Goal: Task Accomplishment & Management: Use online tool/utility

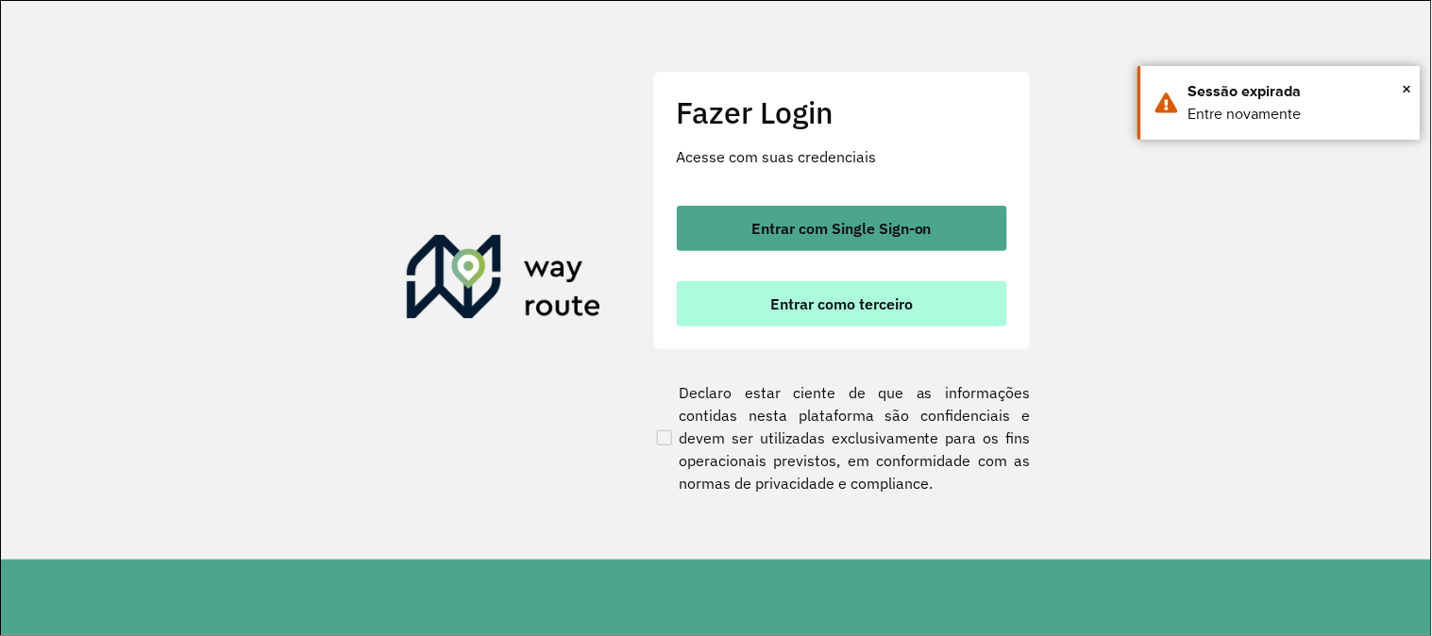
click at [920, 309] on button "Entrar como terceiro" at bounding box center [842, 303] width 330 height 45
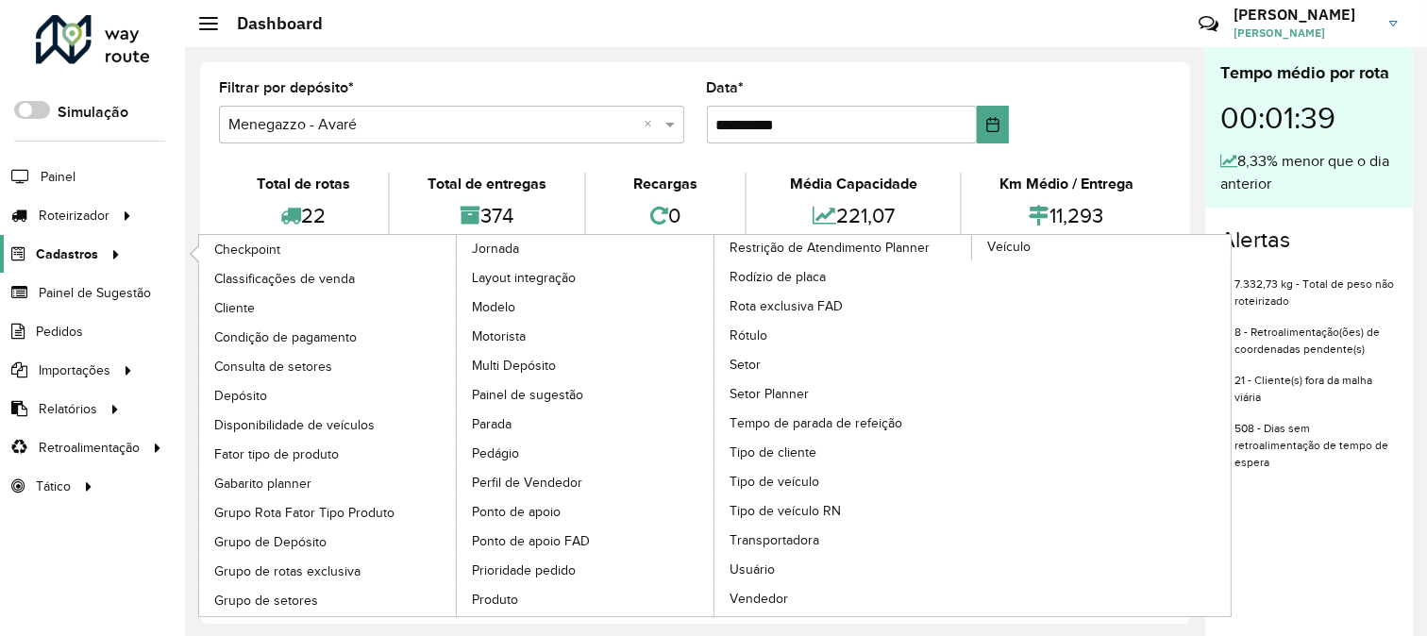
click at [111, 265] on icon at bounding box center [113, 253] width 16 height 28
click at [823, 530] on span "Transportadora" at bounding box center [776, 540] width 93 height 20
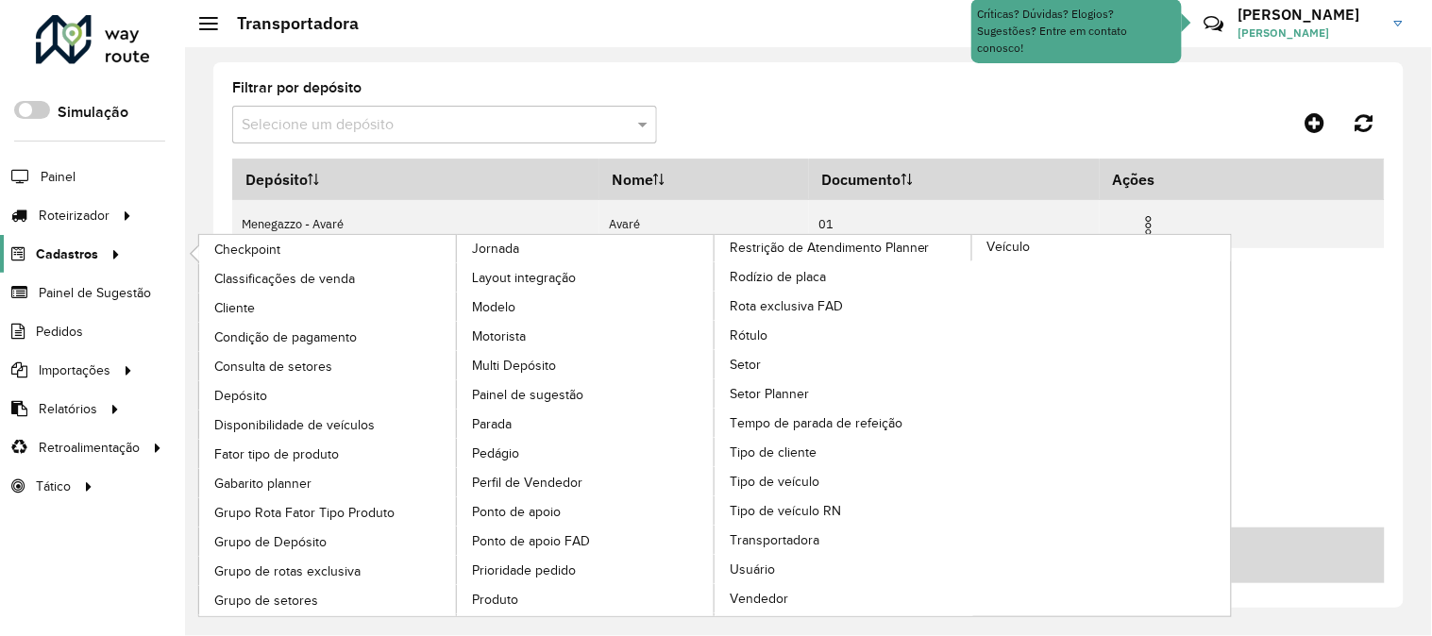
click at [87, 250] on span "Cadastros" at bounding box center [67, 254] width 62 height 20
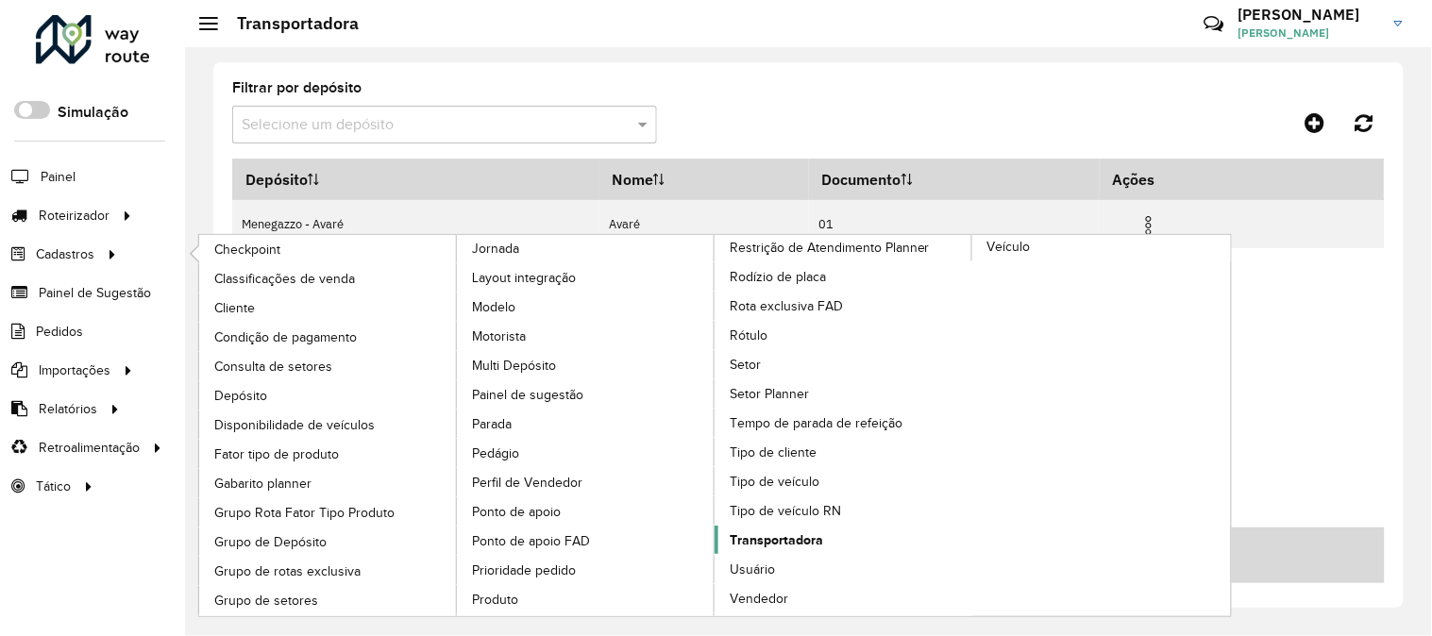
click at [823, 530] on span "Transportadora" at bounding box center [776, 540] width 93 height 20
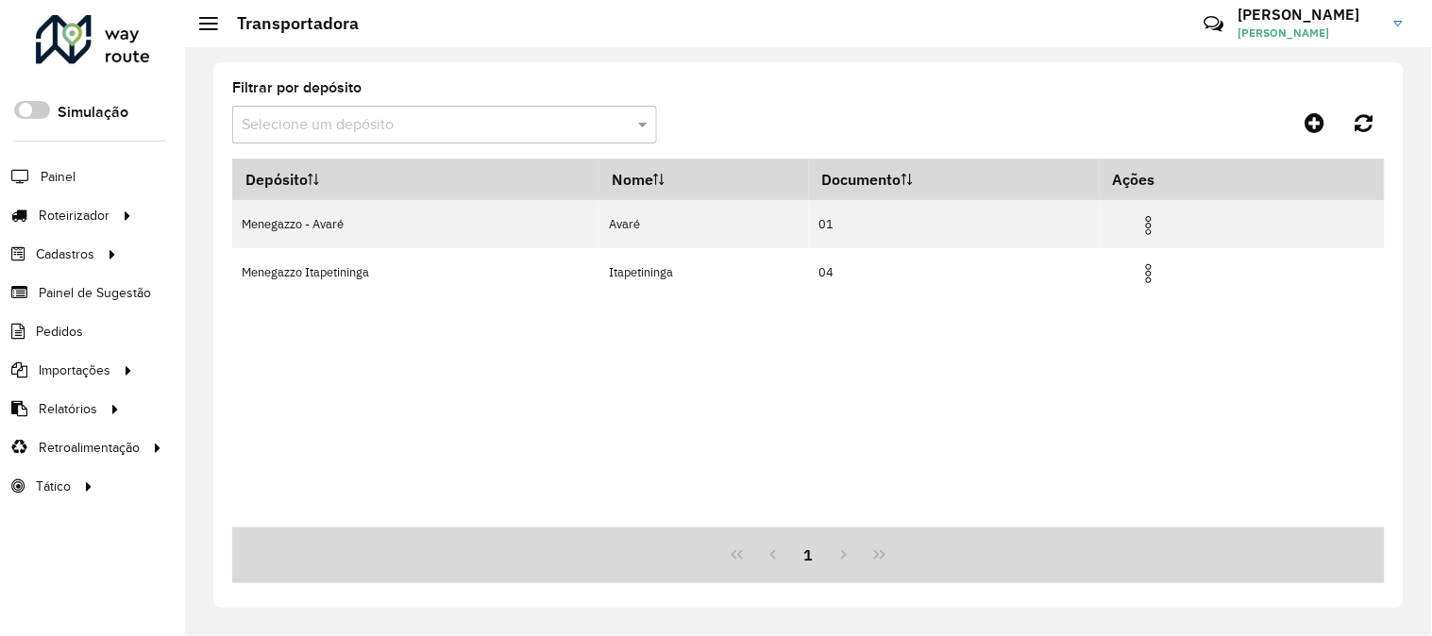
click at [1329, 352] on div "Depósito Nome Documento Ações Menegazzo - Avaré Avaré 01 Menegazzo Itapetininga…" at bounding box center [808, 343] width 1152 height 369
click at [1318, 120] on icon at bounding box center [1315, 122] width 20 height 23
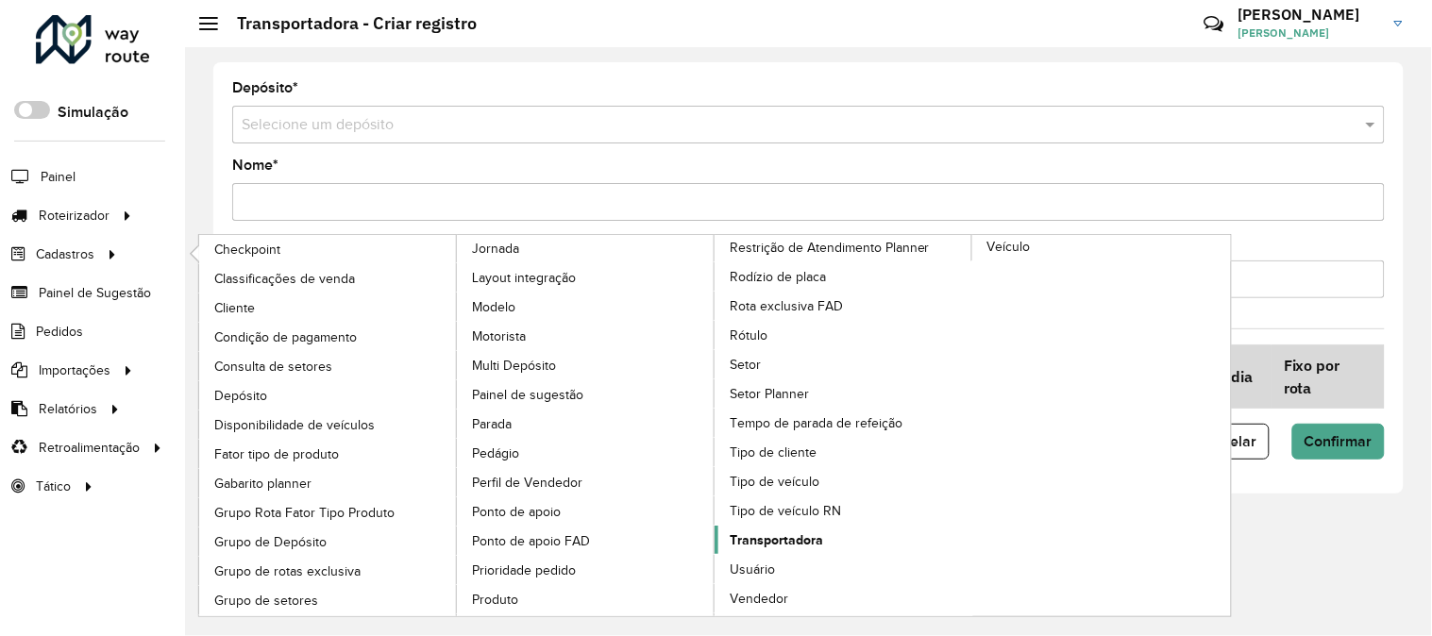
click at [823, 530] on span "Transportadora" at bounding box center [776, 540] width 93 height 20
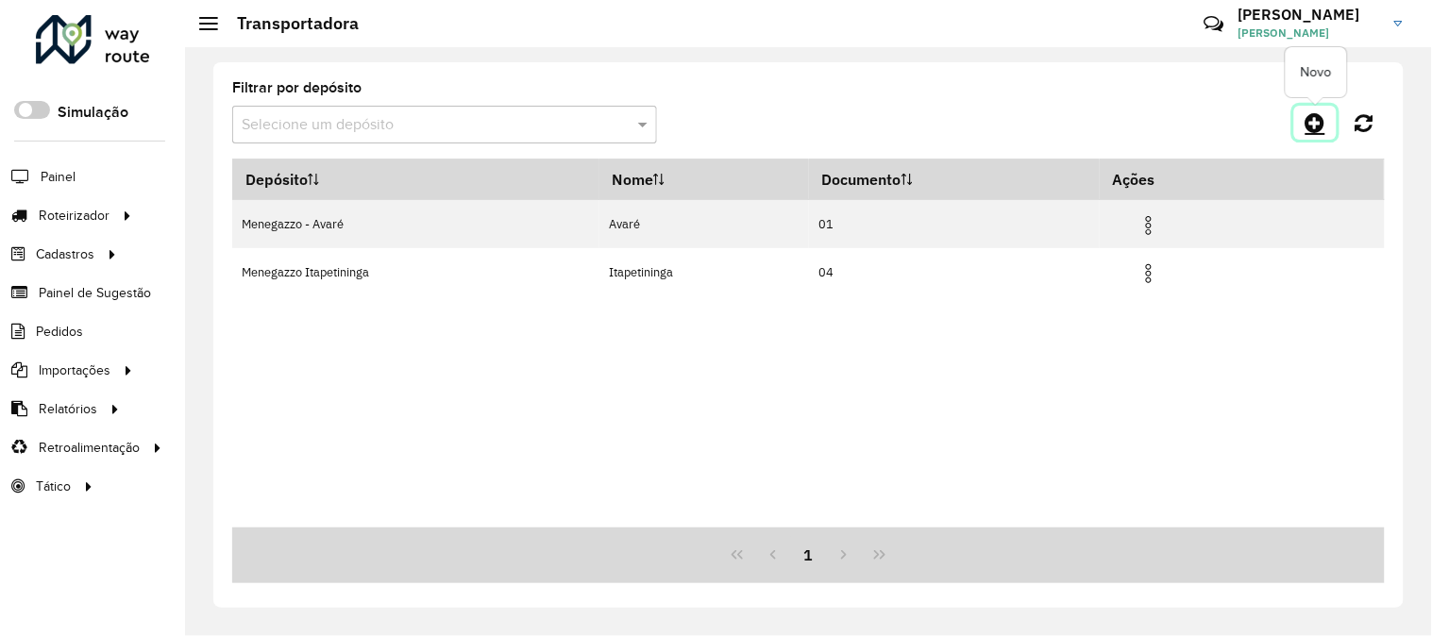
click at [1318, 126] on icon at bounding box center [1315, 122] width 20 height 23
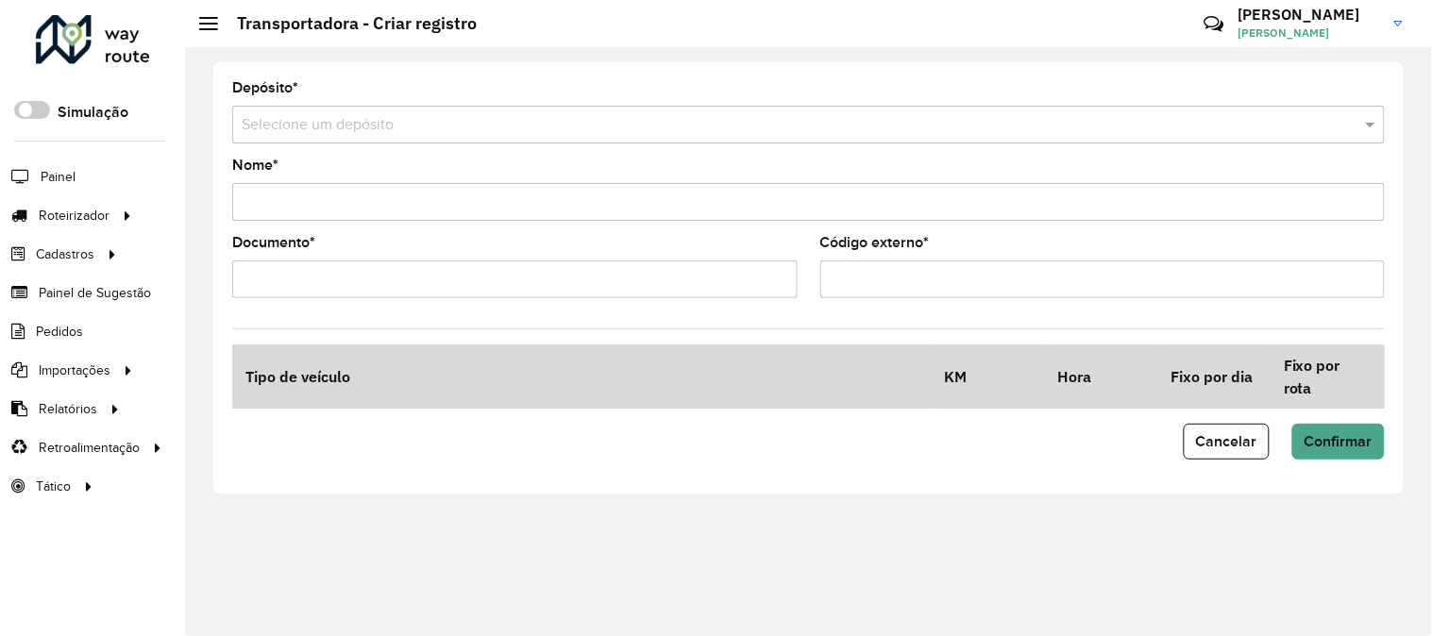
click at [476, 126] on input "text" at bounding box center [790, 125] width 1096 height 23
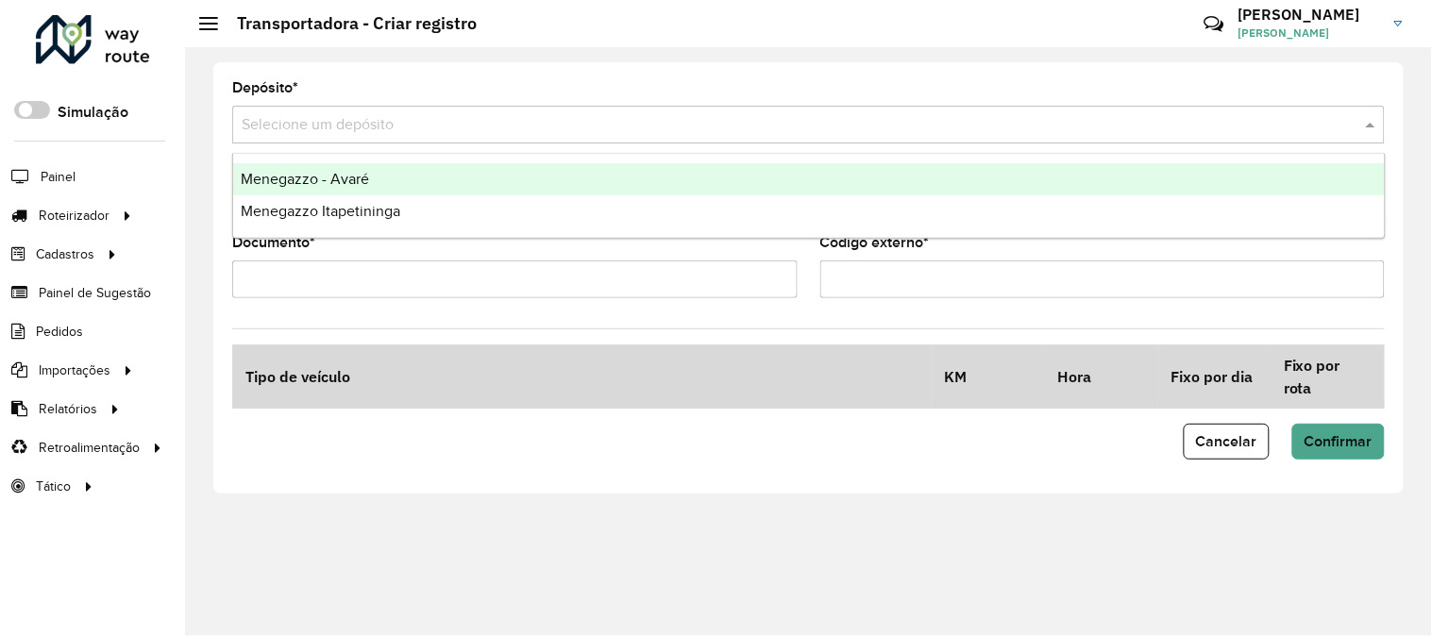
click at [413, 176] on div "Menegazzo - Avaré" at bounding box center [808, 179] width 1151 height 32
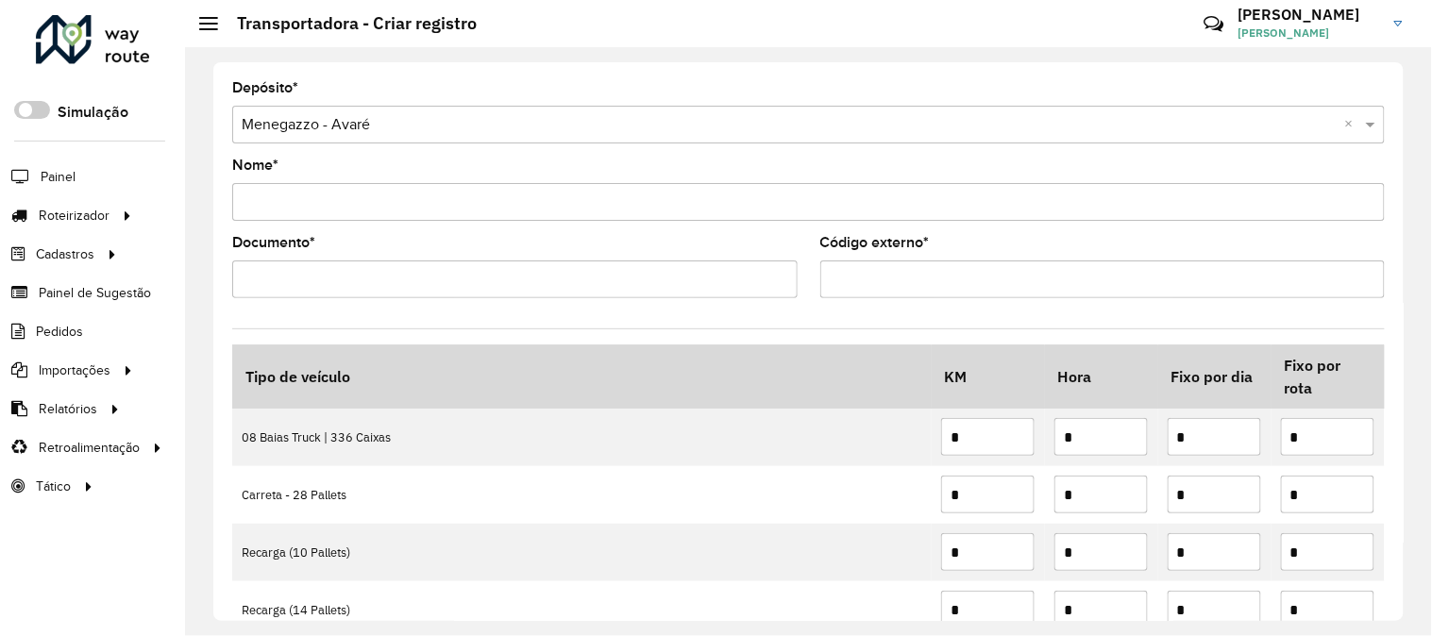
click at [208, 59] on div "Depósito * Selecione um depósito × Menegazzo - Avaré × Nome * Documento * Códig…" at bounding box center [808, 341] width 1247 height 589
click at [861, 279] on input "Código externo *" at bounding box center [1102, 279] width 565 height 38
click at [582, 271] on input "Documento *" at bounding box center [514, 279] width 565 height 38
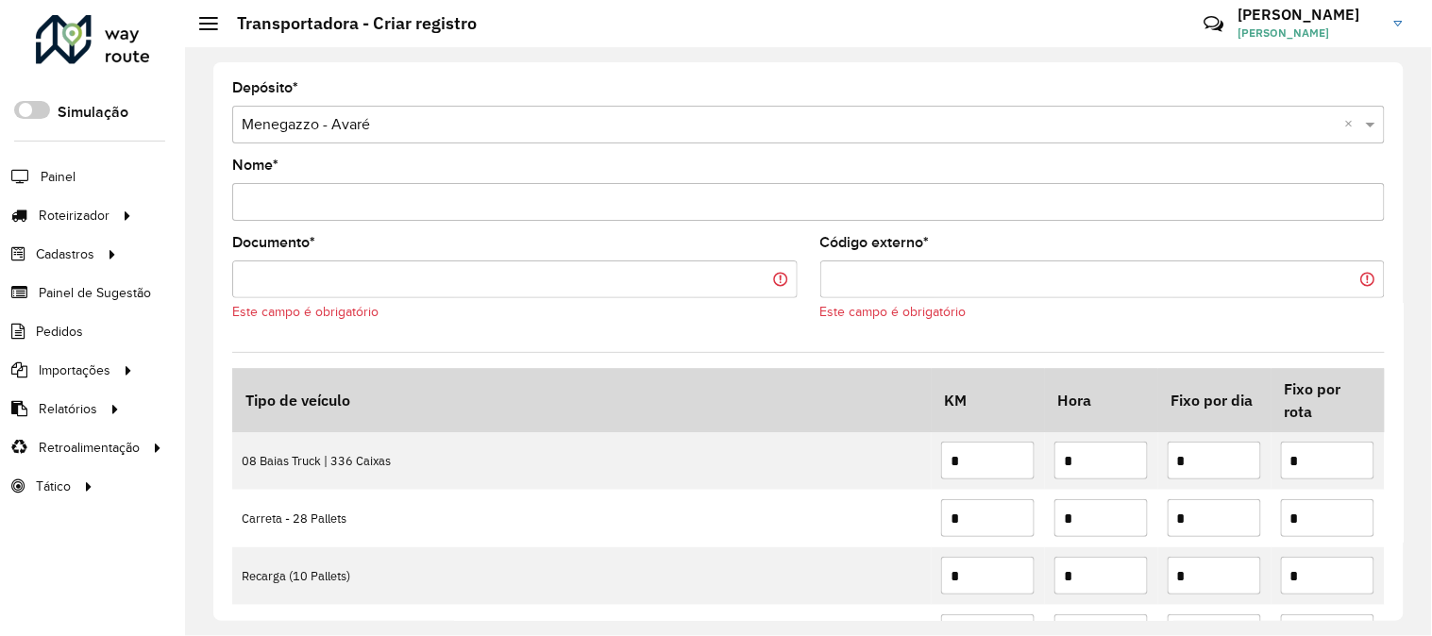
click at [415, 200] on input "Nome *" at bounding box center [808, 202] width 1152 height 38
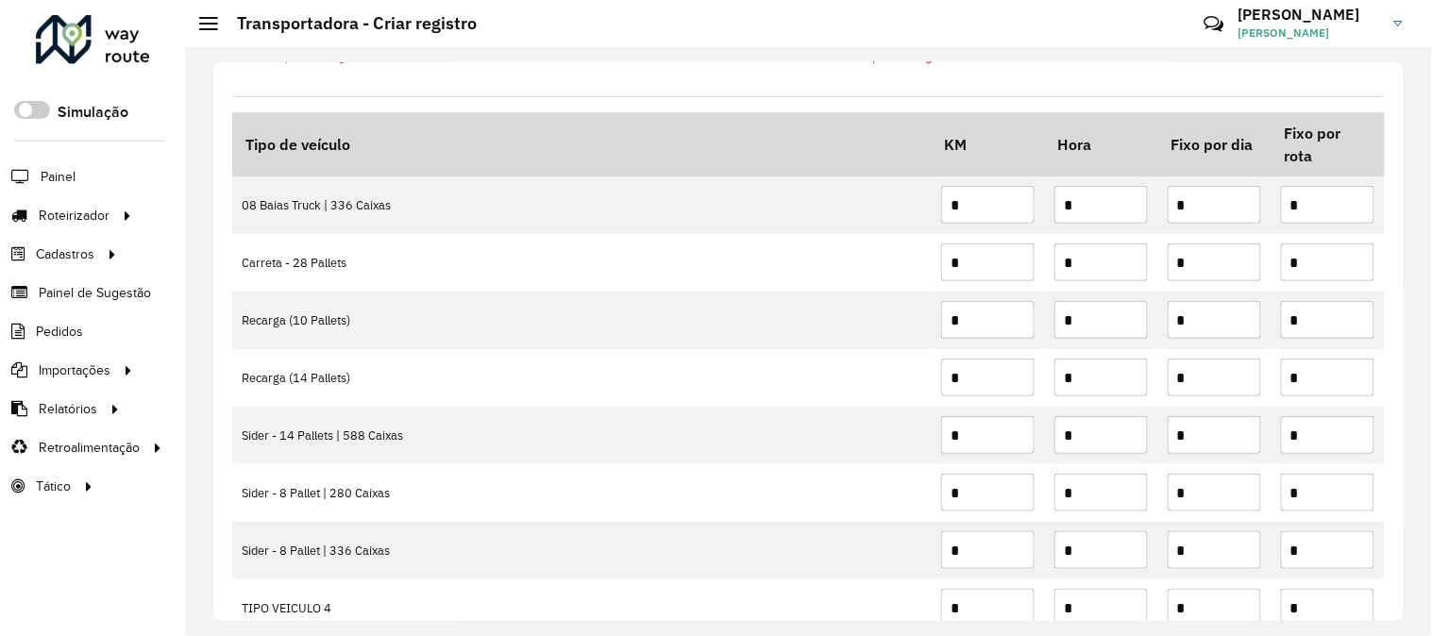
scroll to position [279, 0]
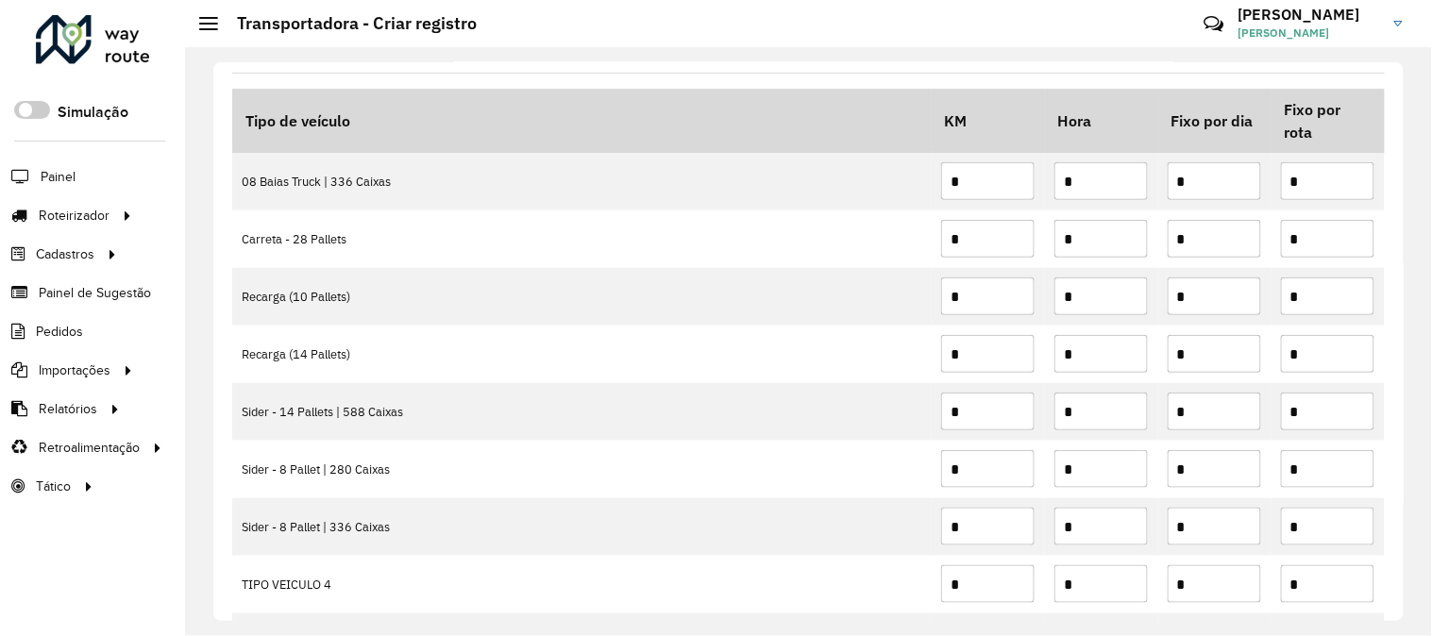
click at [204, 115] on div "Depósito * Selecione um depósito × Menegazzo - Avaré × Nome * Documento * Este …" at bounding box center [808, 341] width 1247 height 589
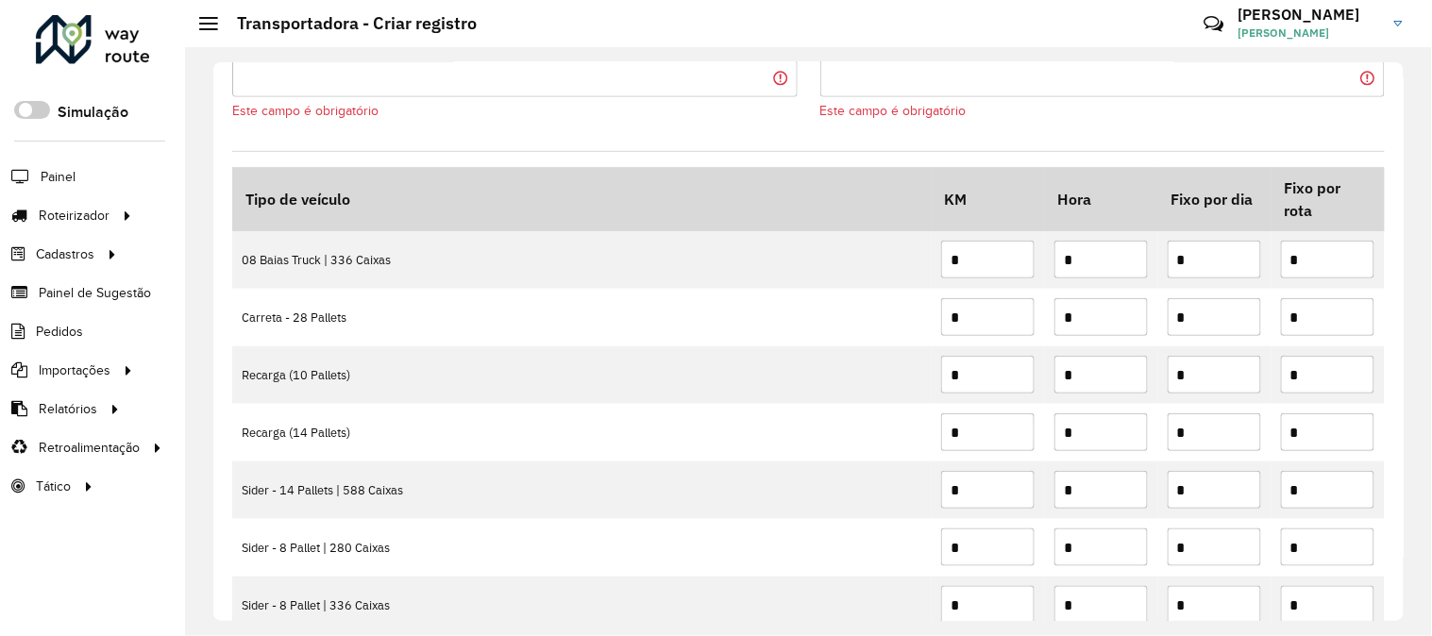
scroll to position [0, 0]
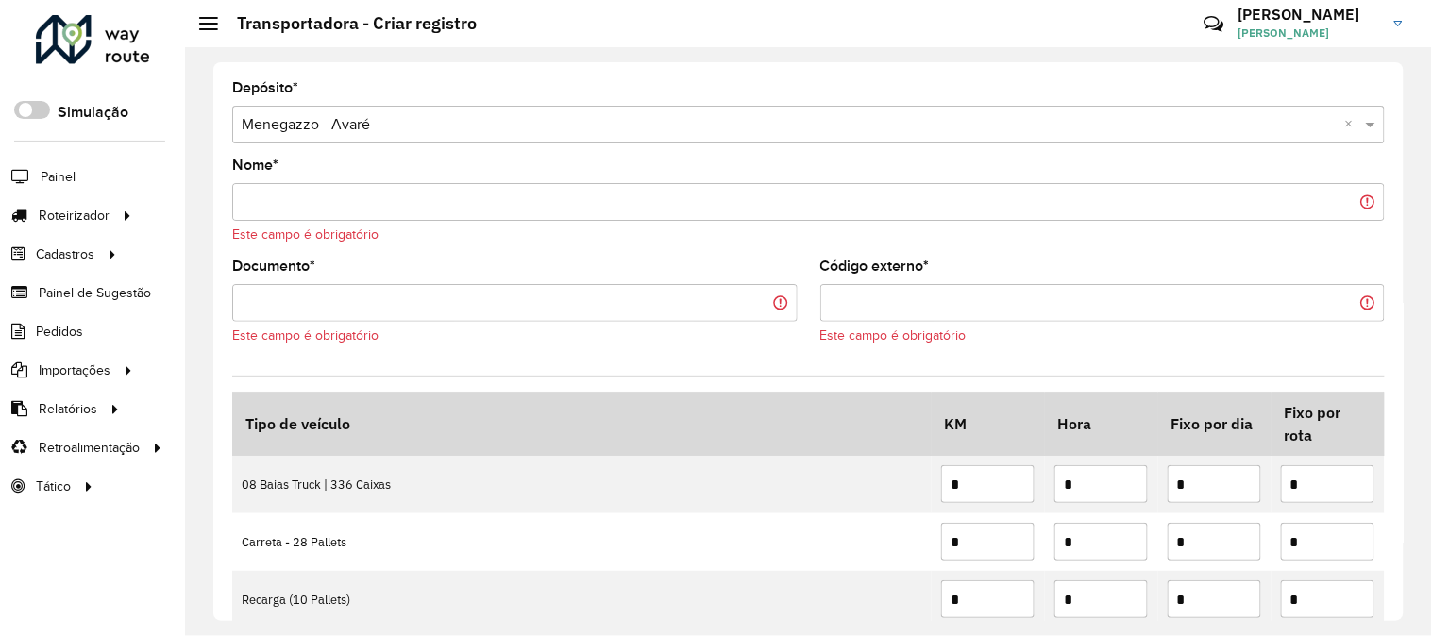
click at [288, 186] on input "Nome *" at bounding box center [808, 202] width 1152 height 38
click at [279, 313] on input "Documento *" at bounding box center [514, 303] width 565 height 38
click at [360, 209] on input "Nome *" at bounding box center [808, 202] width 1152 height 38
type input "*"
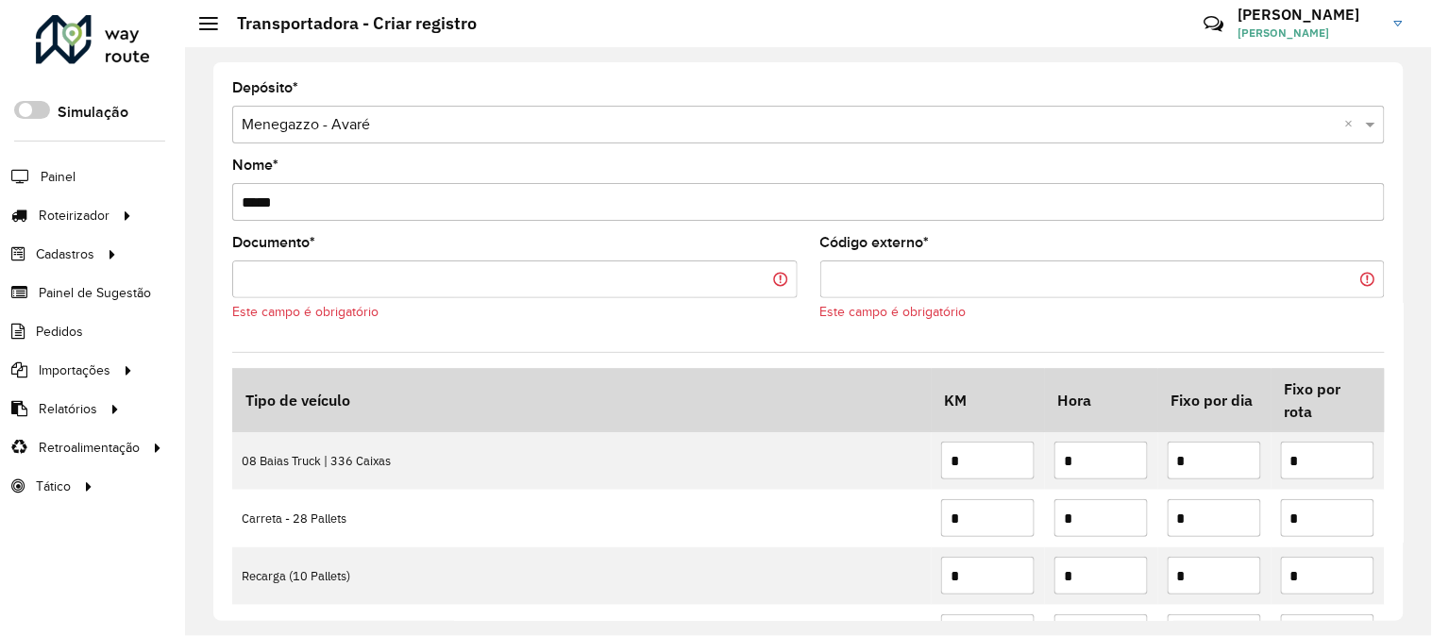
type input "*****"
click at [407, 272] on input "Documento *" at bounding box center [514, 279] width 565 height 38
type input "**"
click at [939, 287] on input "Código externo *" at bounding box center [1102, 279] width 565 height 38
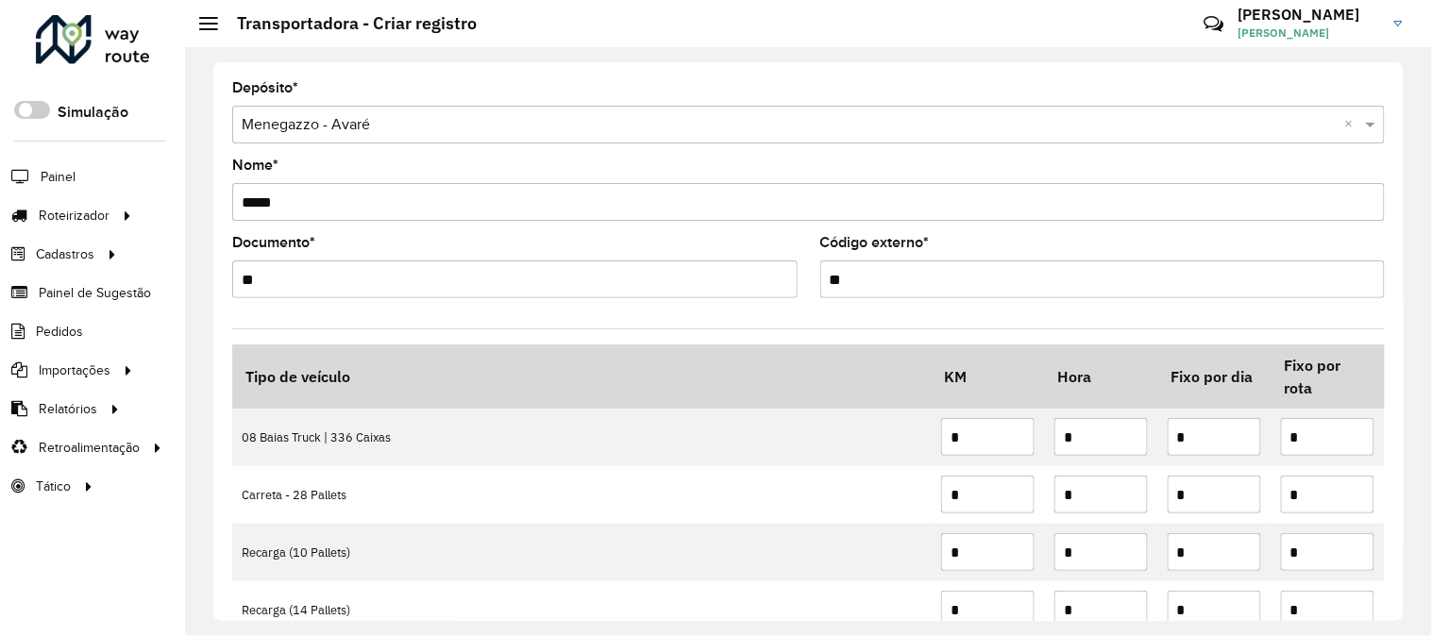
type input "**"
click at [214, 326] on div "Depósito * Selecione um depósito × Menegazzo - Avaré × Nome * ***** Documento *…" at bounding box center [808, 341] width 1190 height 559
click at [92, 34] on div at bounding box center [93, 39] width 114 height 49
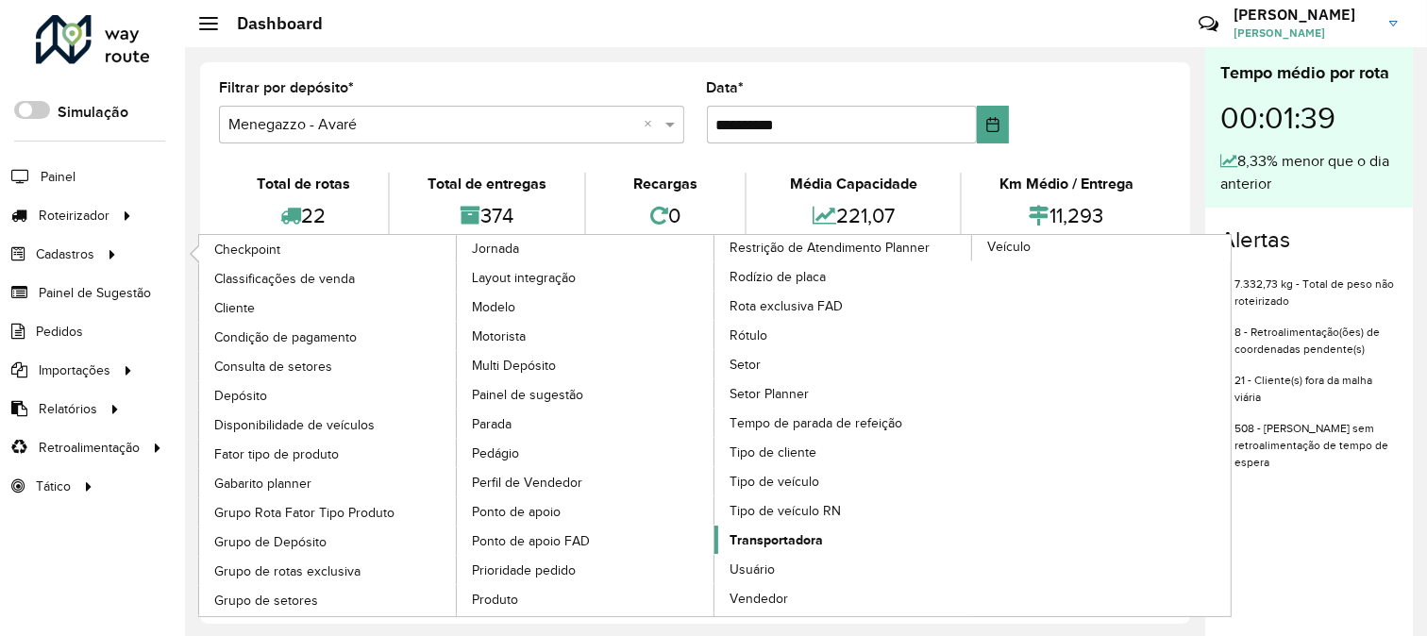
click at [823, 530] on span "Transportadora" at bounding box center [776, 540] width 93 height 20
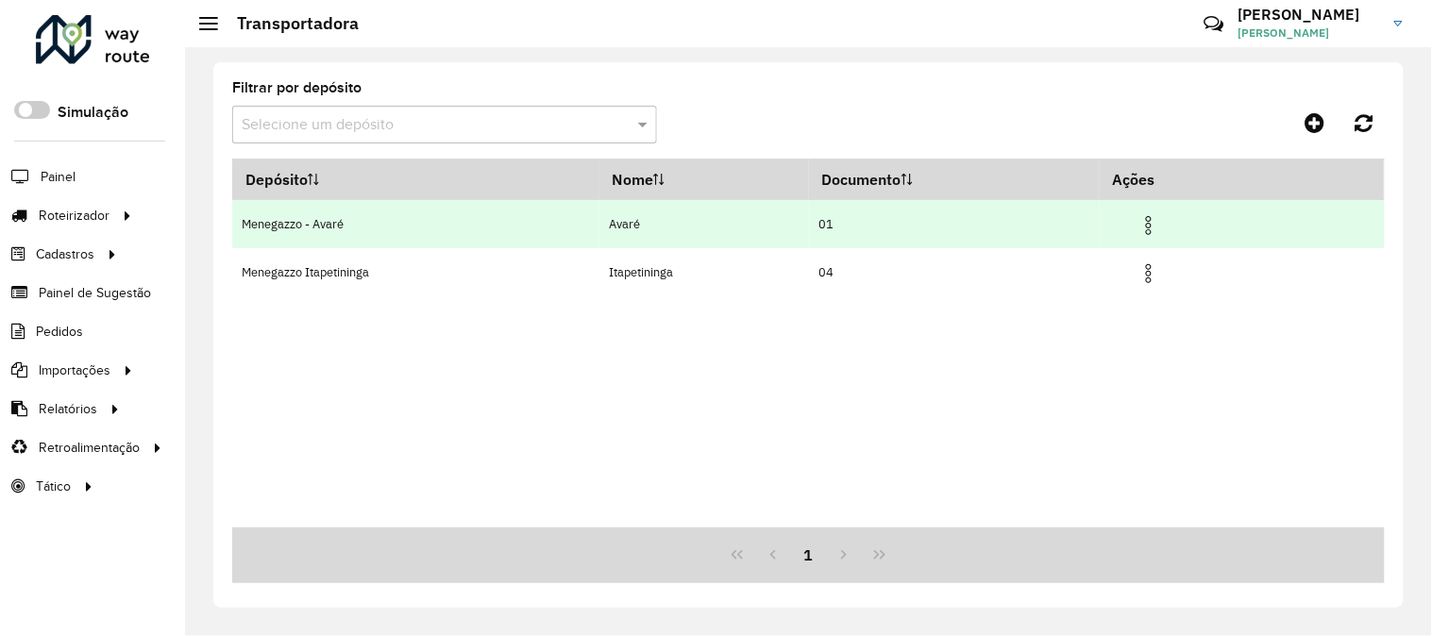
click at [1158, 225] on img at bounding box center [1148, 225] width 23 height 23
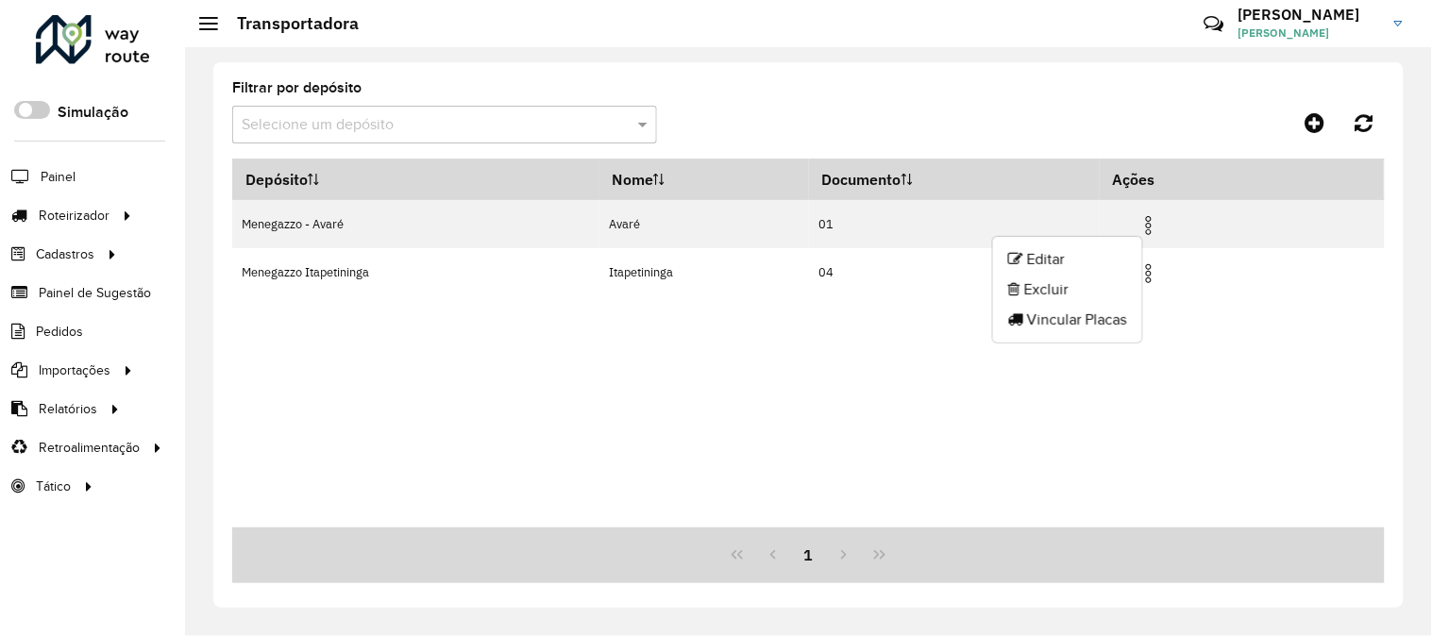
click at [678, 389] on div "Depósito Nome Documento Ações Menegazzo - Avaré Avaré 01 Menegazzo Itapetininga…" at bounding box center [808, 343] width 1152 height 369
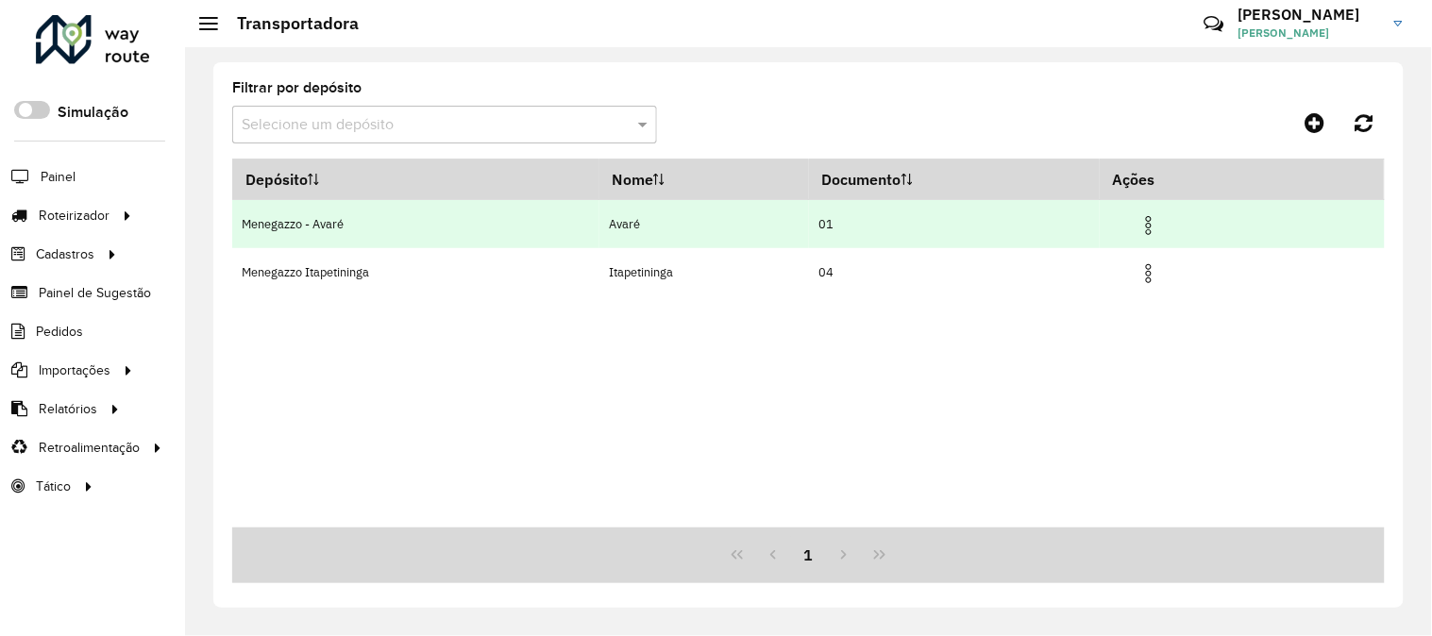
click at [1155, 220] on img at bounding box center [1148, 225] width 23 height 23
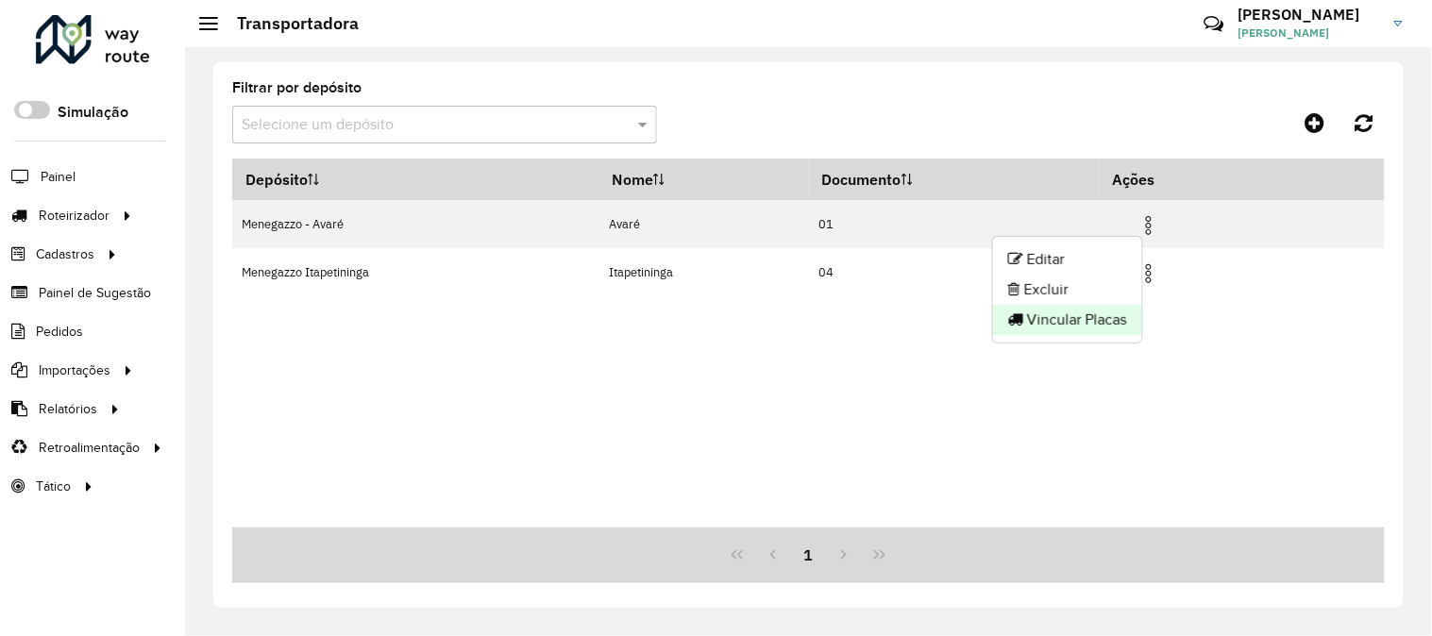
click at [1088, 324] on li "Vincular Placas" at bounding box center [1067, 320] width 149 height 30
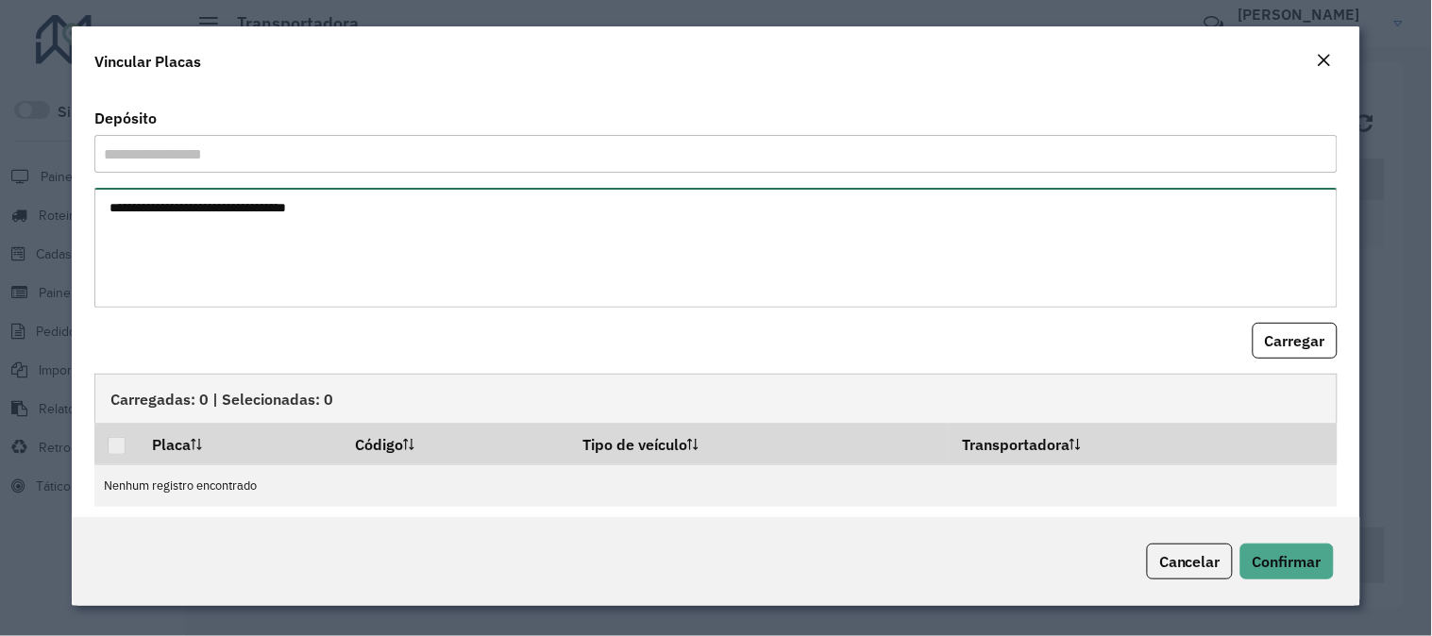
click at [439, 256] on textarea at bounding box center [715, 248] width 1243 height 120
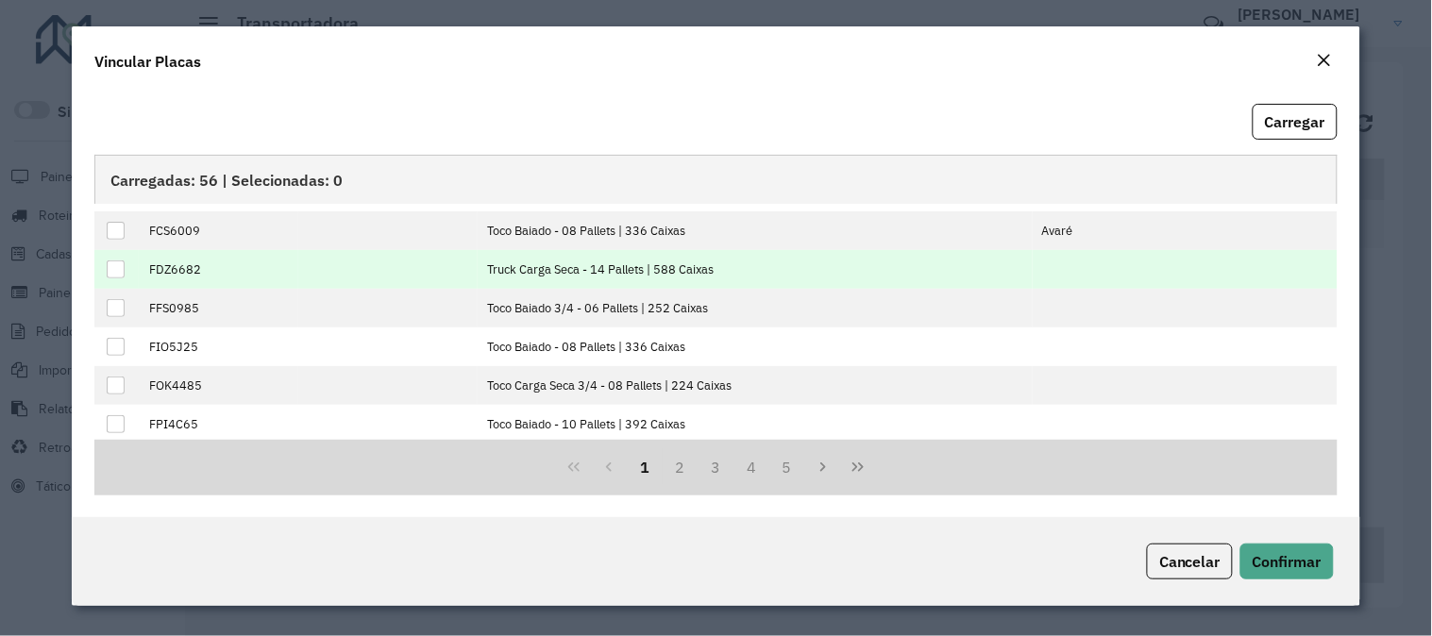
scroll to position [193, 0]
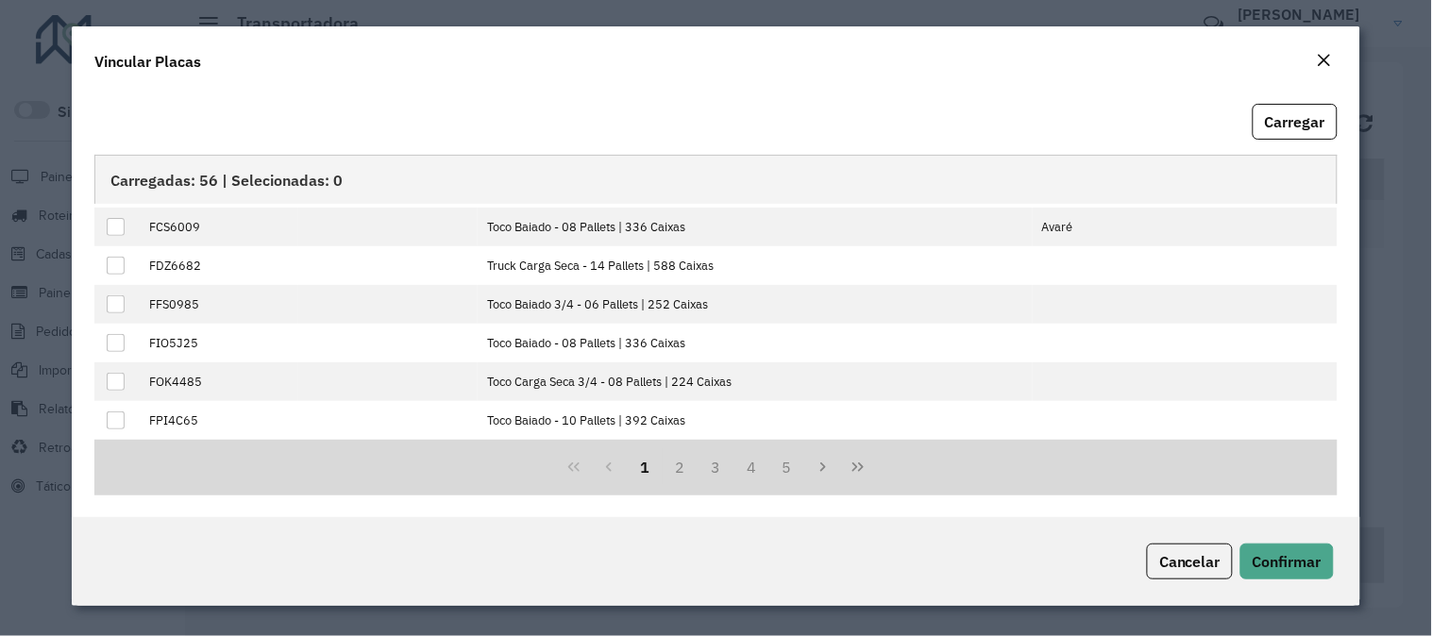
click at [1321, 55] on em "Close" at bounding box center [1324, 60] width 15 height 15
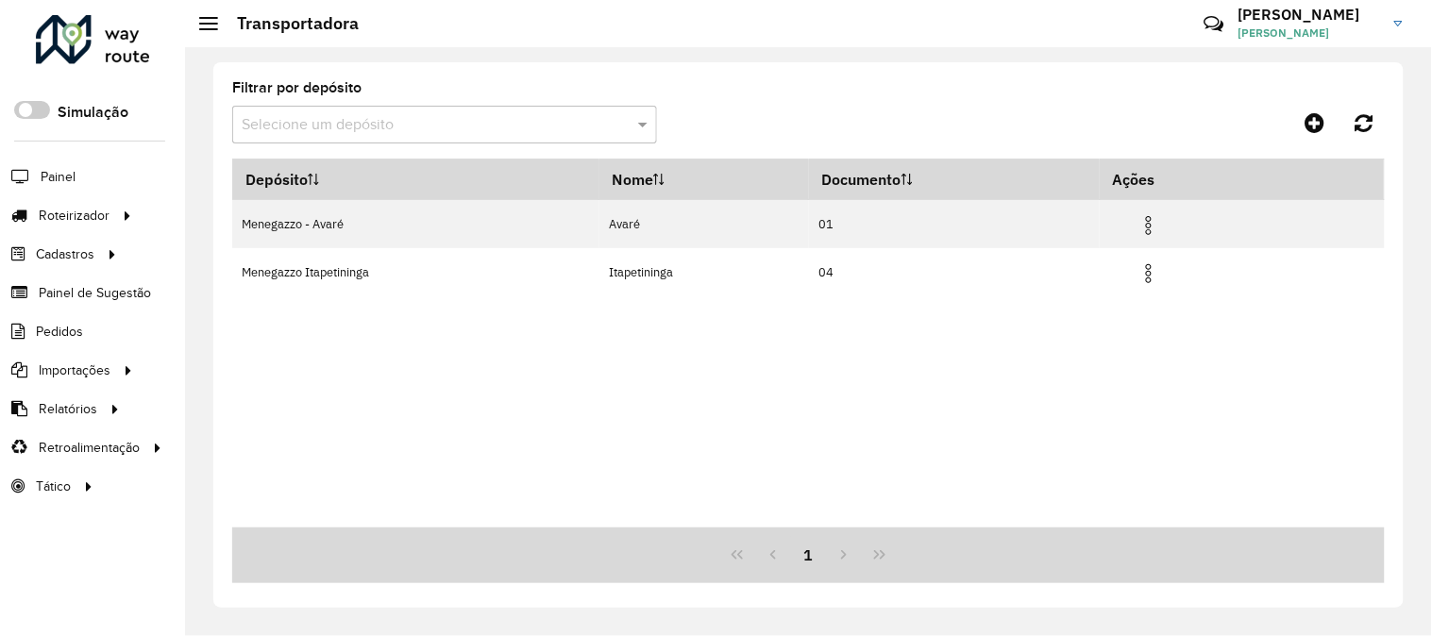
click at [937, 351] on div "Depósito Nome Documento Ações Menegazzo - Avaré Avaré 01 Menegazzo Itapetininga…" at bounding box center [808, 343] width 1152 height 369
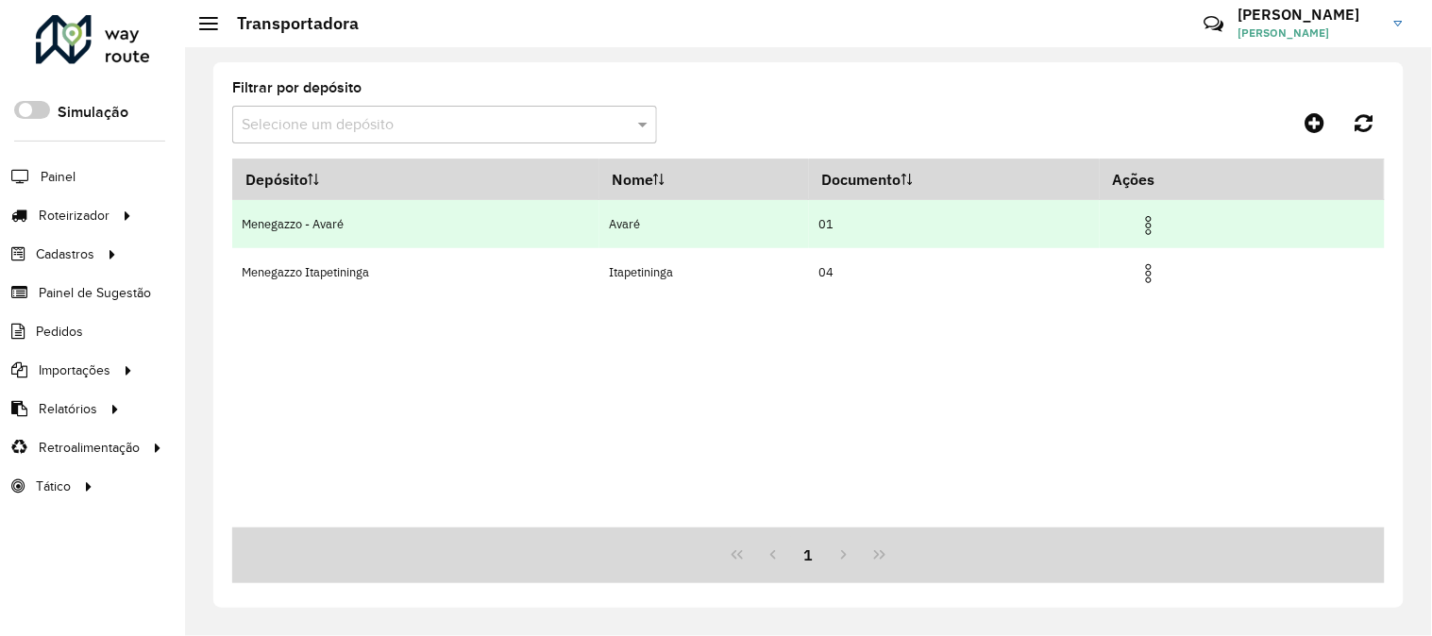
click at [1151, 227] on img at bounding box center [1148, 225] width 23 height 23
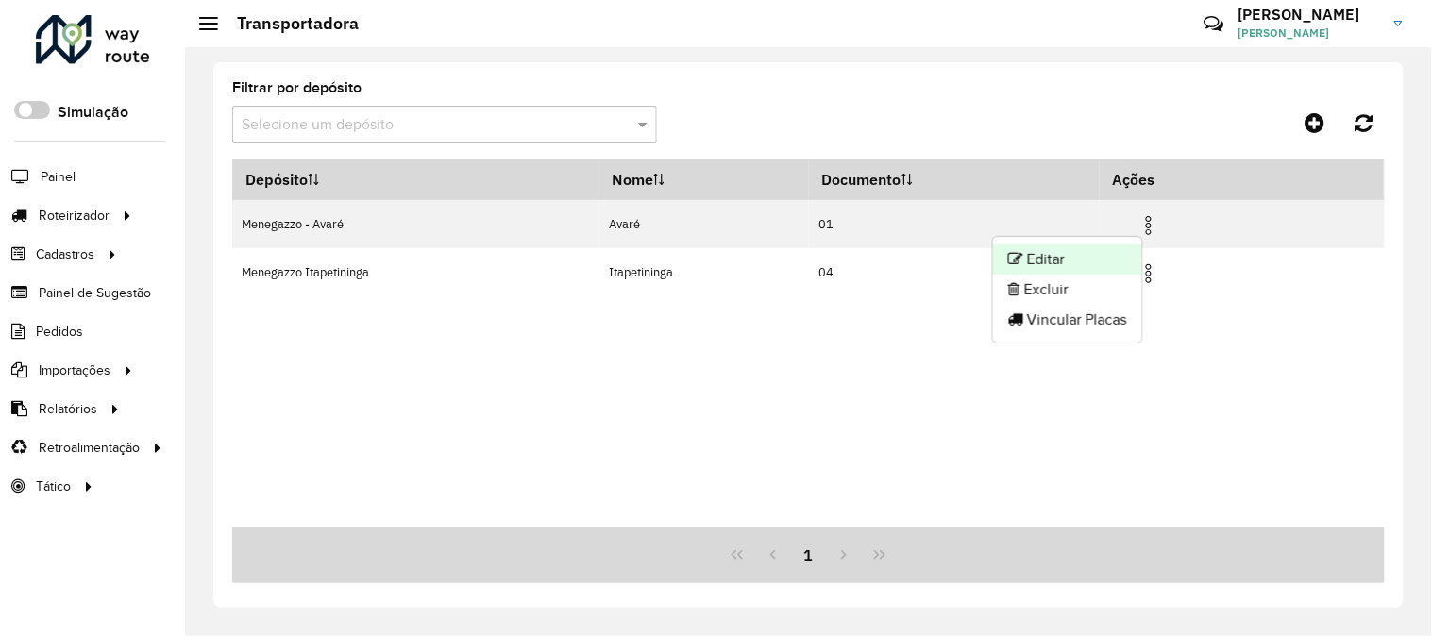
click at [1078, 255] on li "Editar" at bounding box center [1067, 259] width 149 height 30
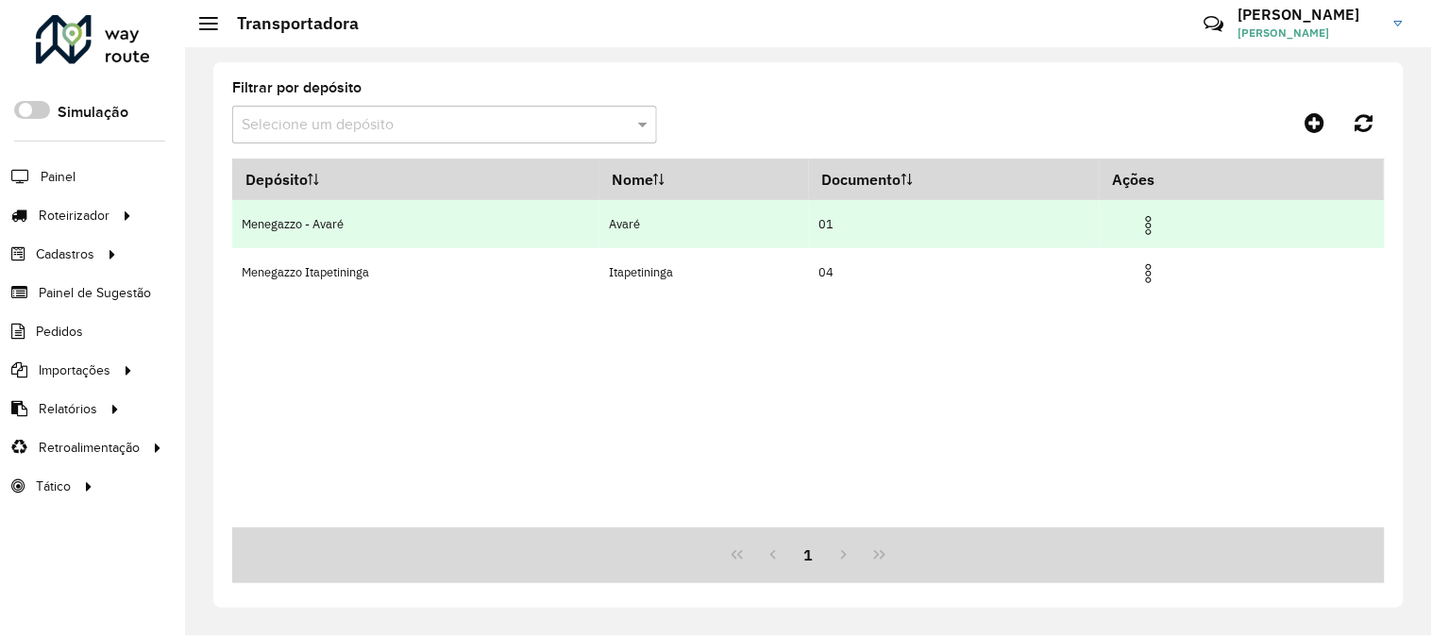
click at [1149, 225] on img at bounding box center [1148, 225] width 23 height 23
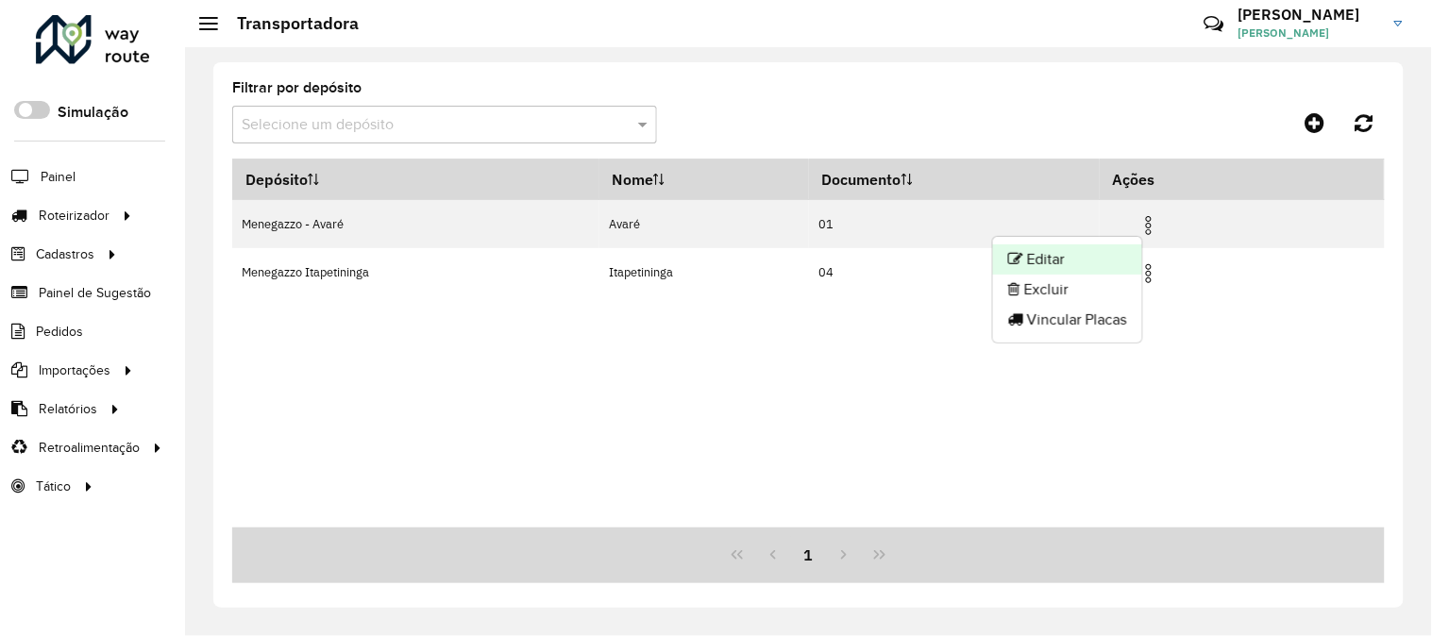
click at [1064, 256] on li "Editar" at bounding box center [1067, 259] width 149 height 30
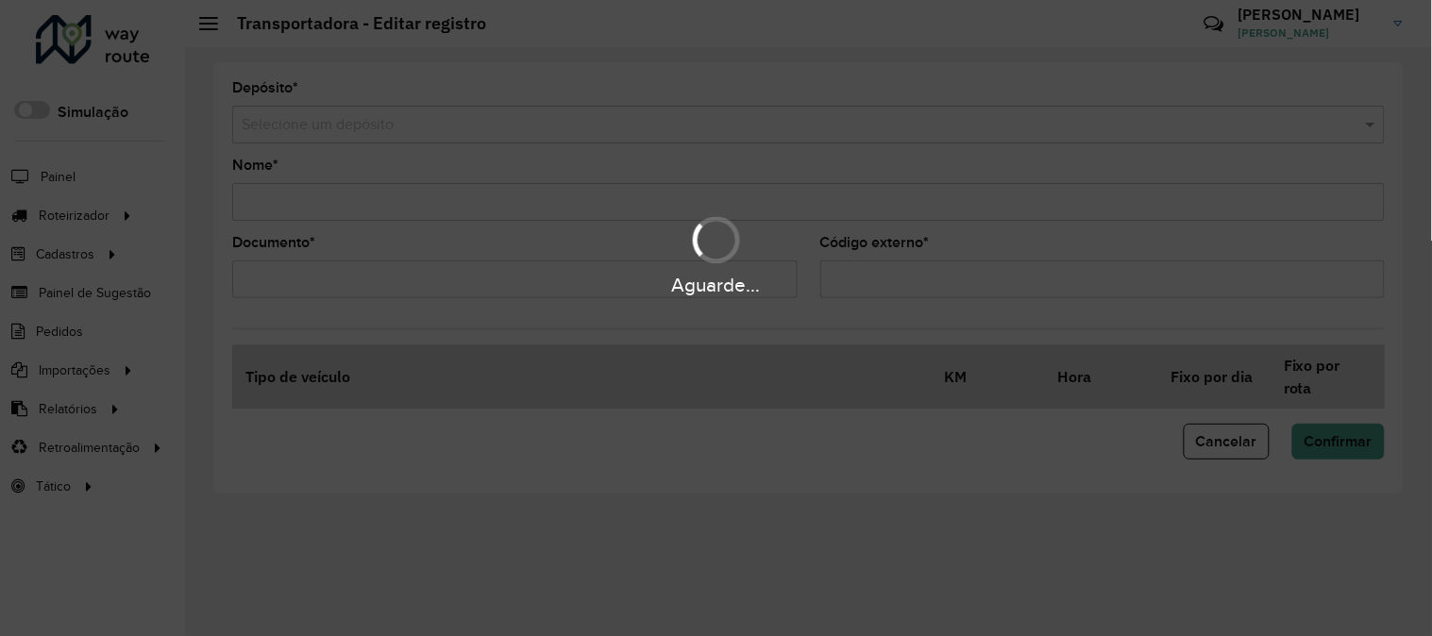
type input "*****"
type input "**"
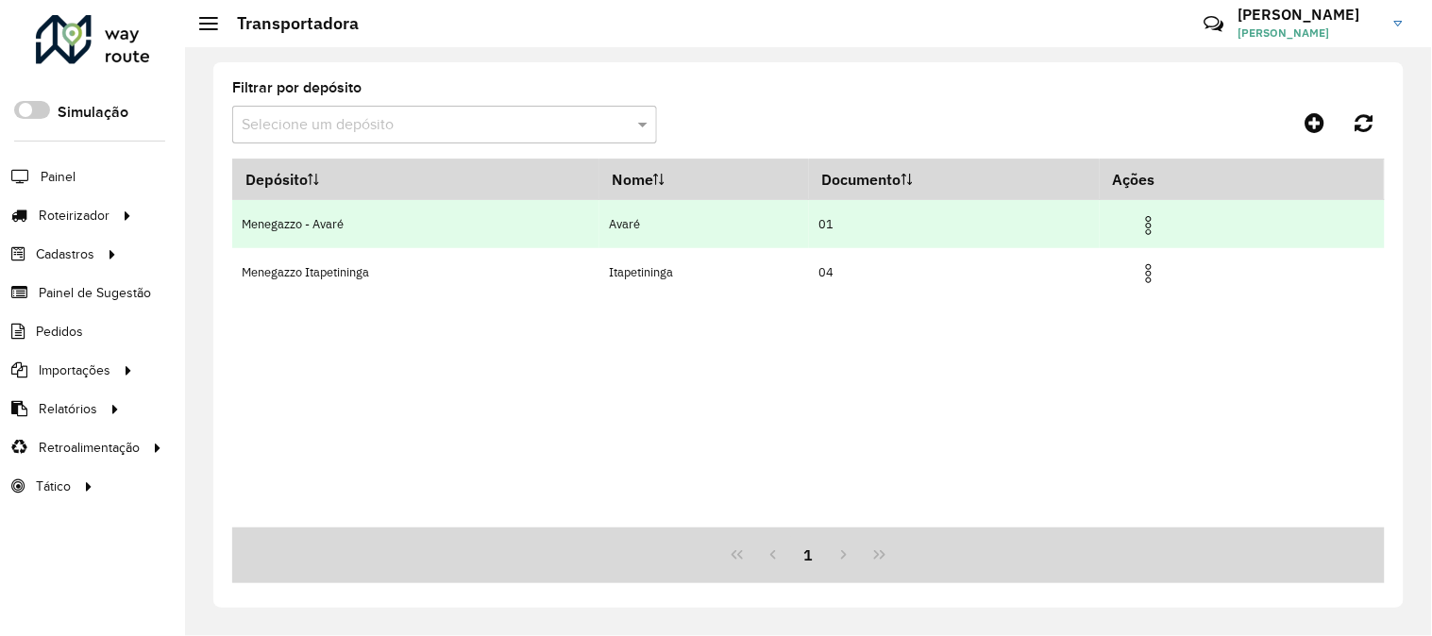
click at [1159, 227] on img at bounding box center [1148, 225] width 23 height 23
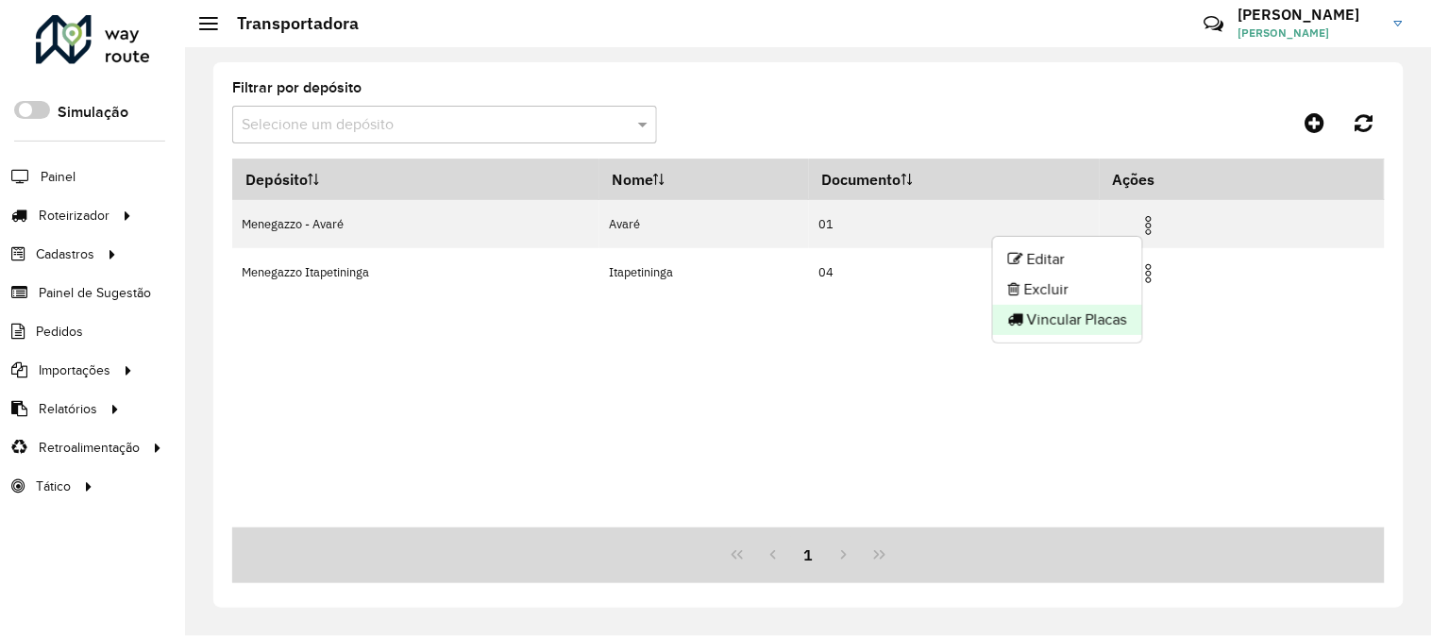
click at [1106, 311] on li "Vincular Placas" at bounding box center [1067, 320] width 149 height 30
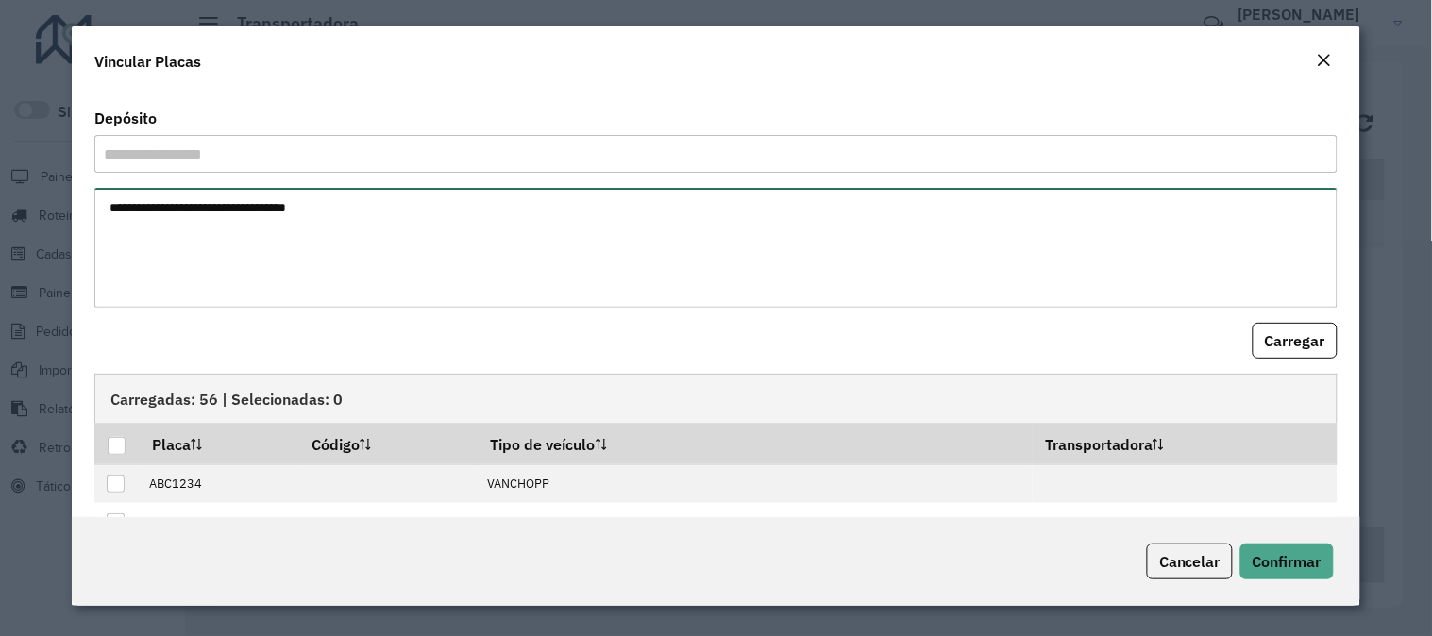
click at [444, 246] on textarea at bounding box center [715, 248] width 1243 height 120
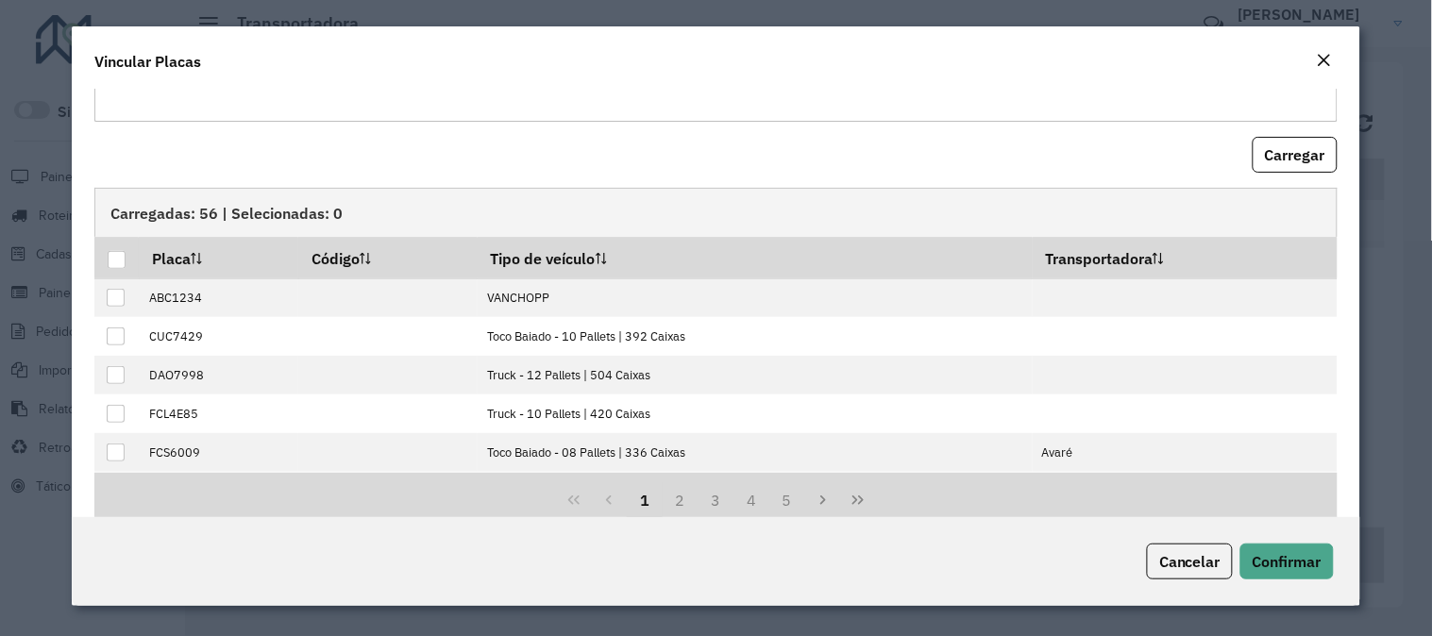
scroll to position [219, 0]
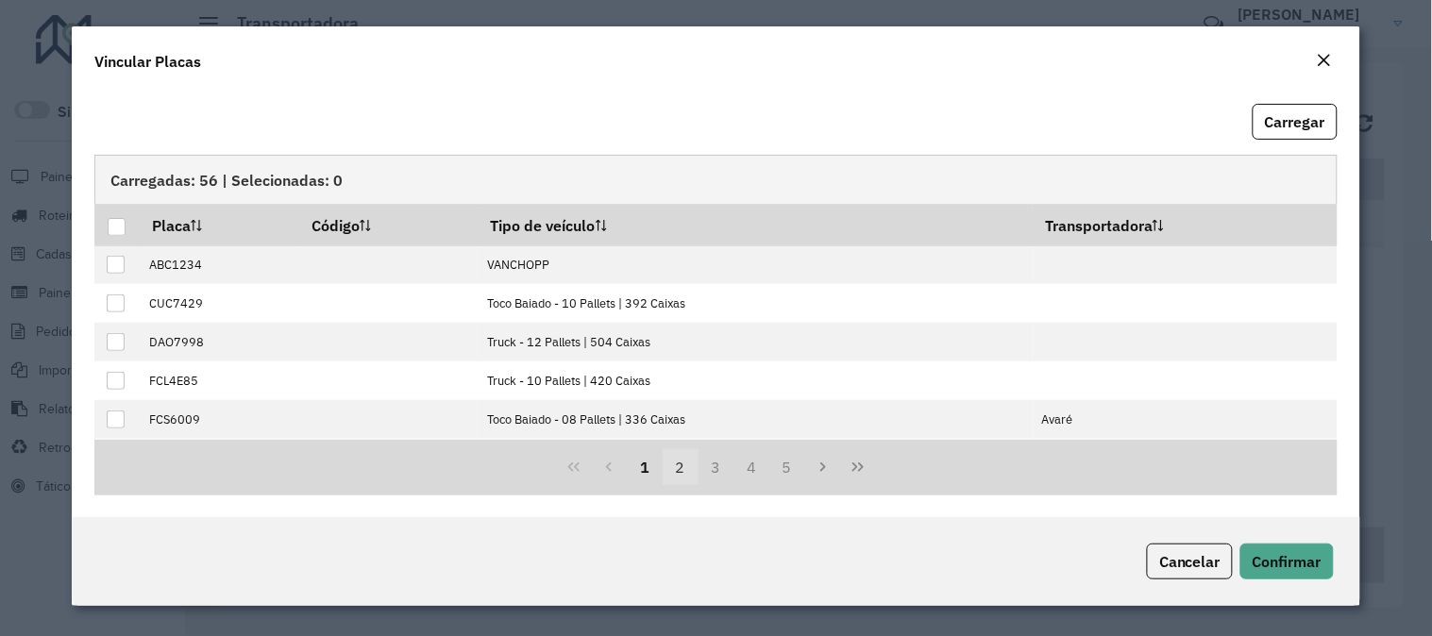
click at [680, 472] on button "2" at bounding box center [681, 467] width 36 height 36
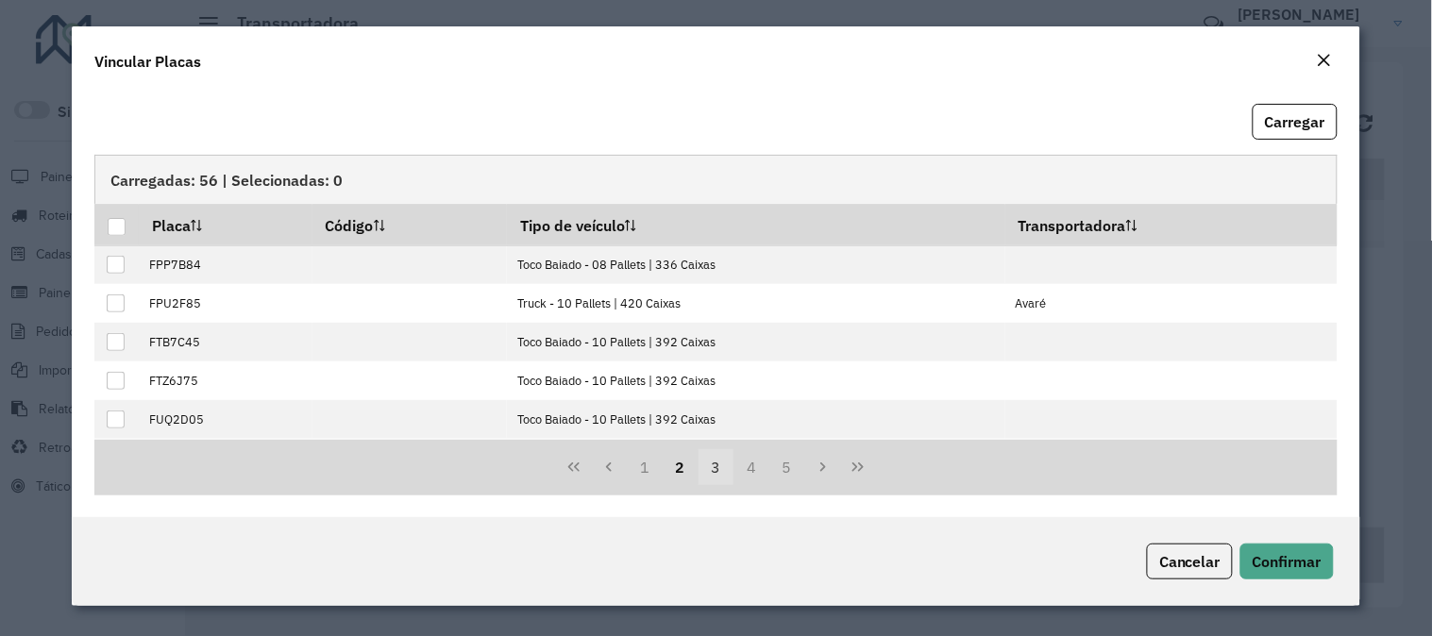
click at [718, 470] on button "3" at bounding box center [716, 467] width 36 height 36
click at [756, 468] on button "4" at bounding box center [751, 467] width 36 height 36
click at [779, 465] on button "6" at bounding box center [787, 467] width 36 height 36
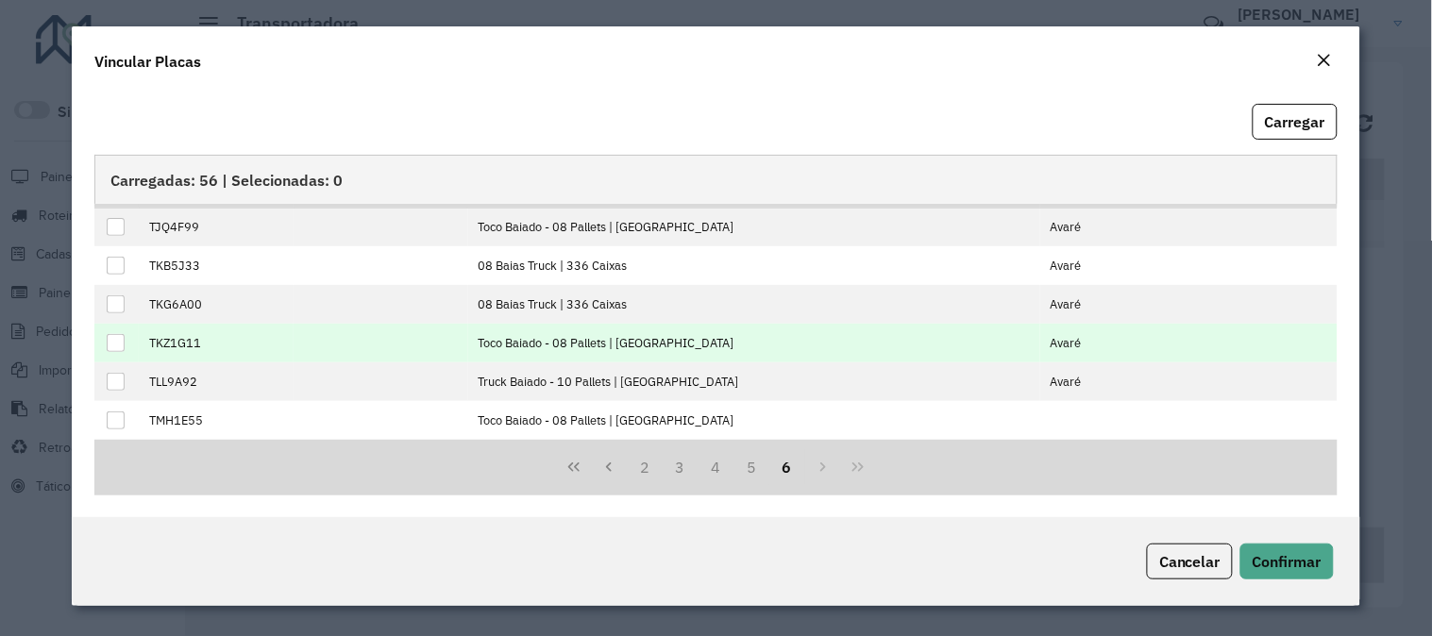
scroll to position [0, 0]
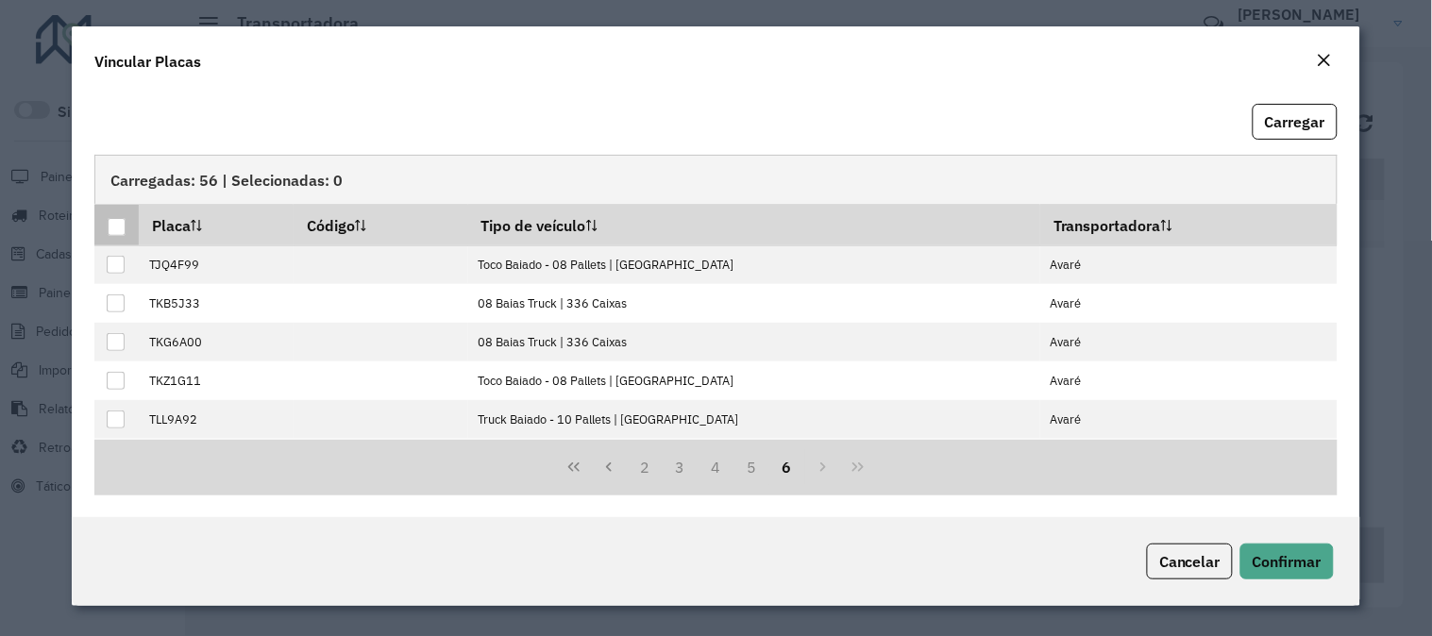
click at [115, 228] on div at bounding box center [117, 227] width 18 height 18
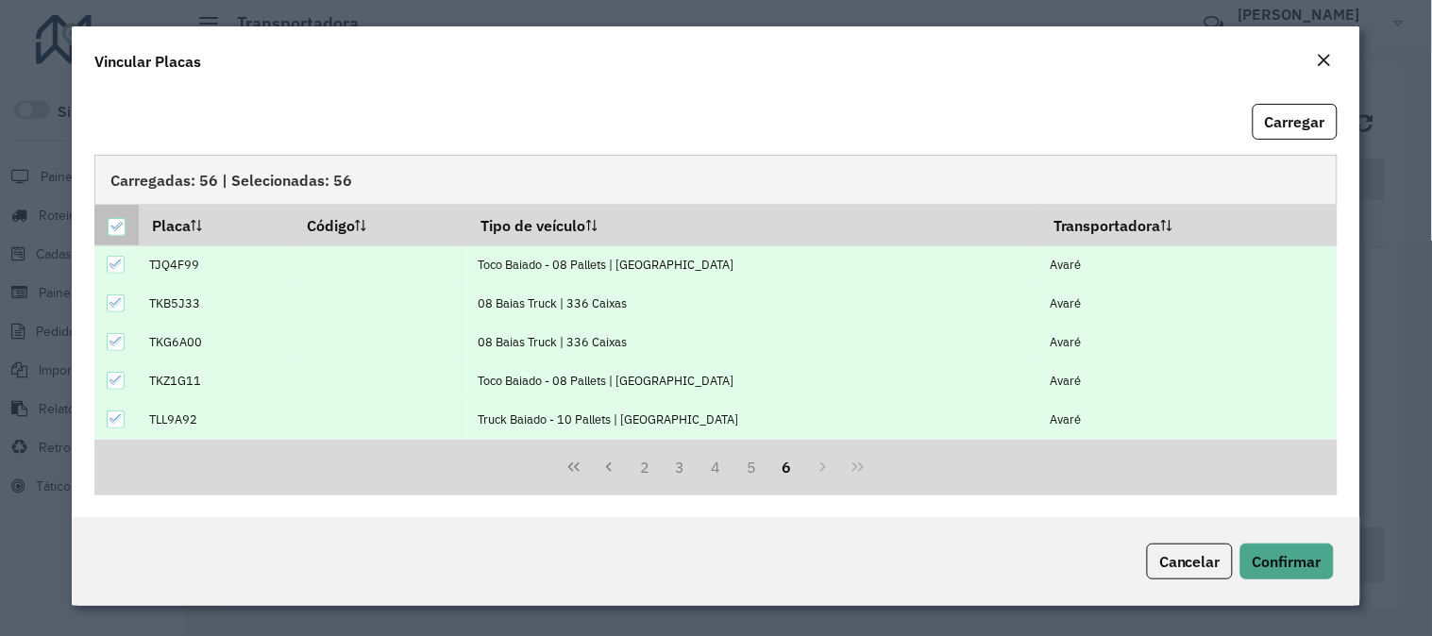
click at [115, 228] on icon at bounding box center [115, 226] width 13 height 13
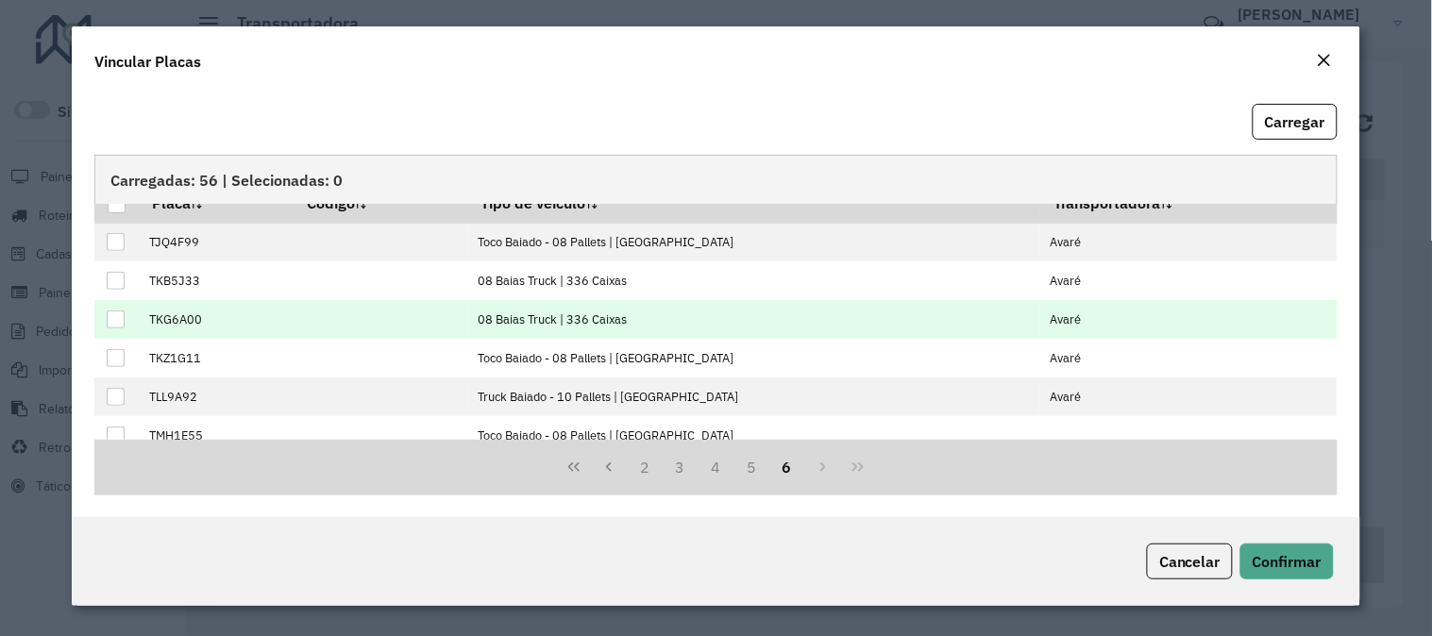
scroll to position [39, 0]
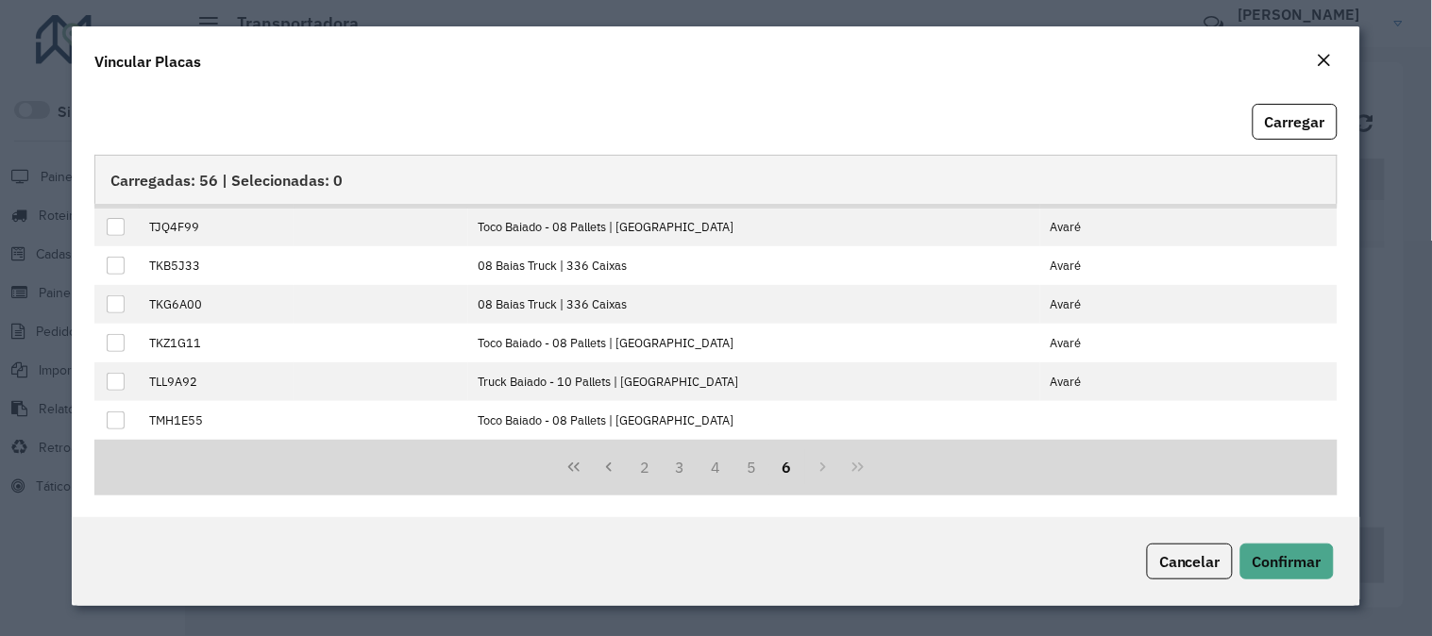
click at [1326, 60] on em "Close" at bounding box center [1324, 60] width 15 height 15
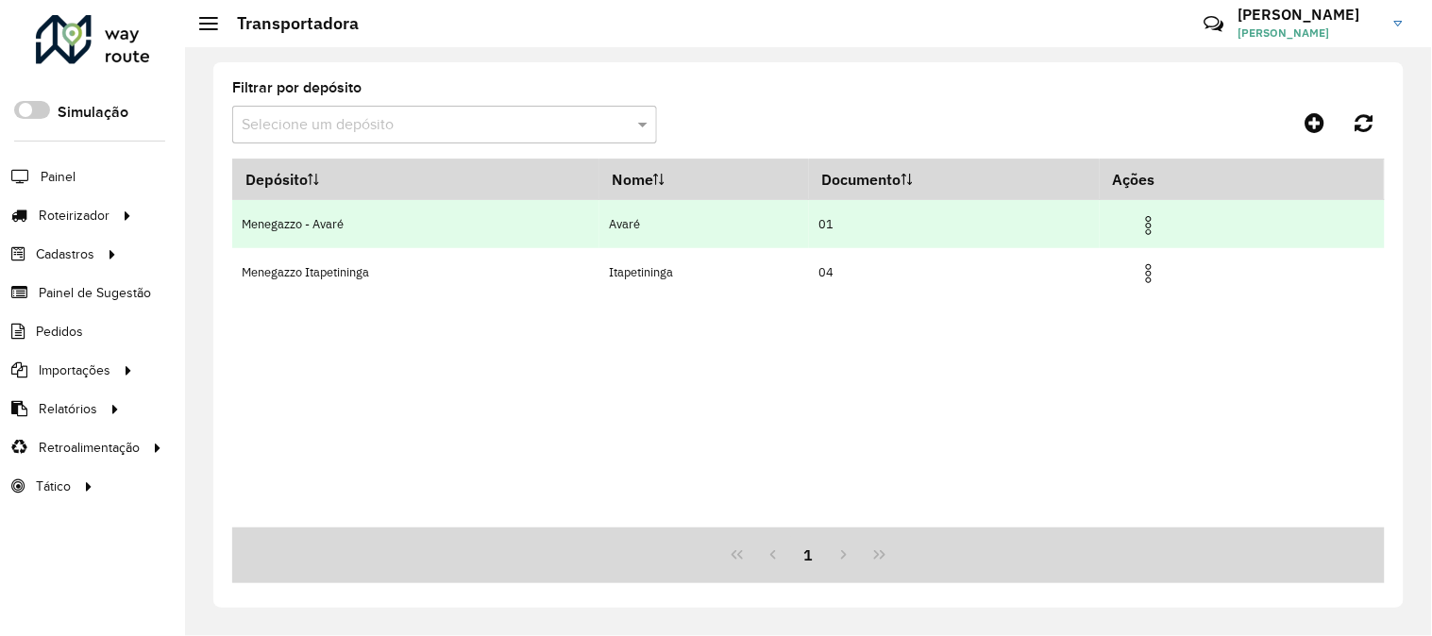
click at [1151, 221] on img at bounding box center [1148, 225] width 23 height 23
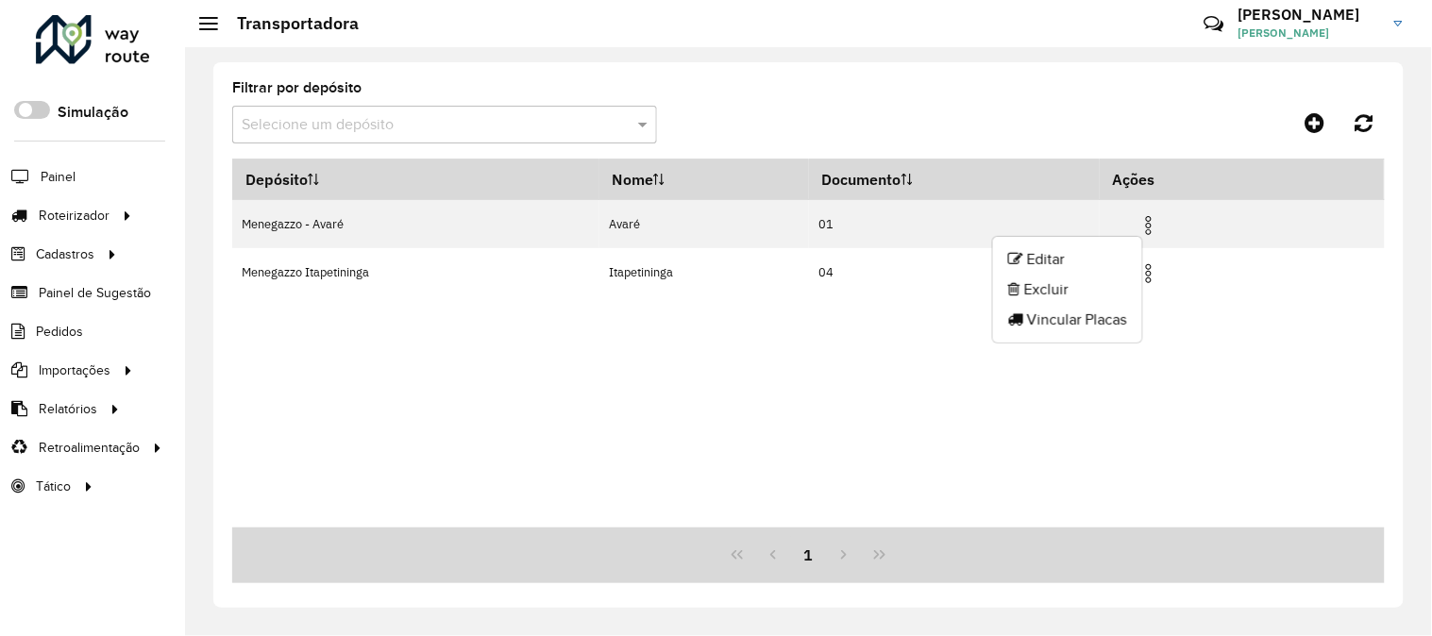
click at [1361, 362] on div "Depósito Nome Documento Ações Menegazzo - Avaré Avaré 01 Menegazzo Itapetininga…" at bounding box center [808, 343] width 1152 height 369
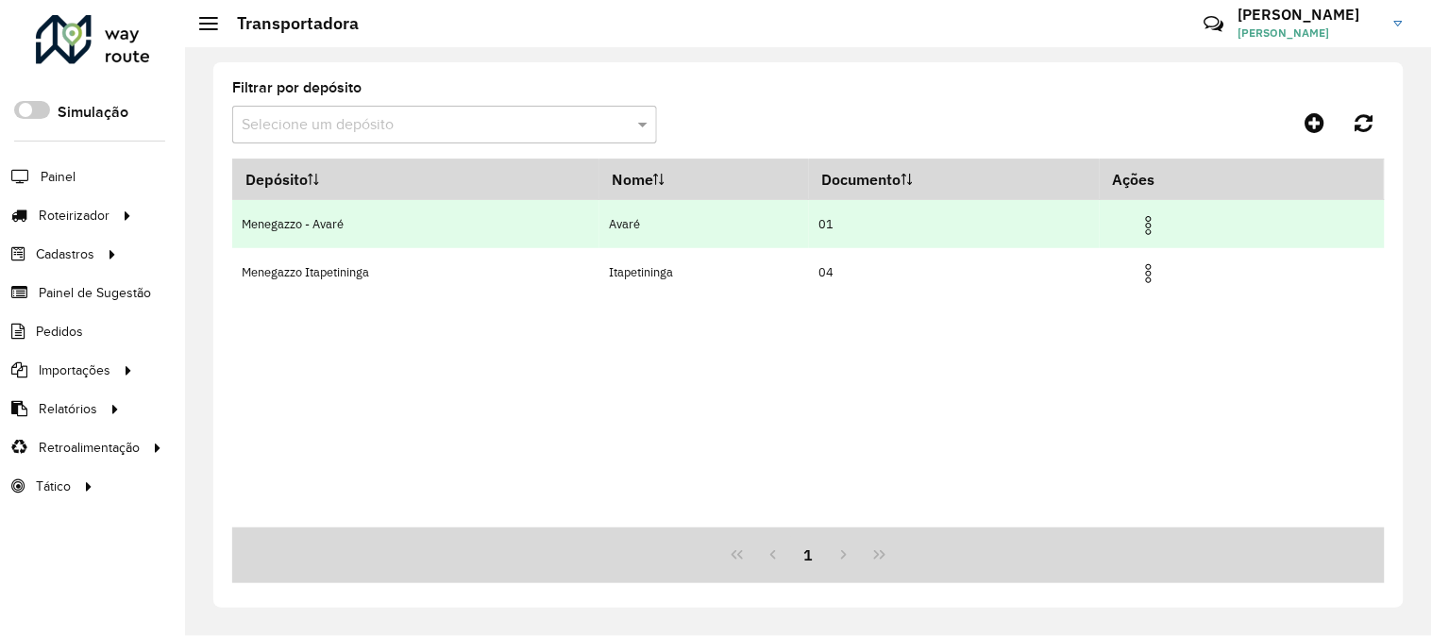
click at [319, 229] on td "Menegazzo - Avaré" at bounding box center [415, 224] width 367 height 48
click at [1149, 234] on img at bounding box center [1148, 225] width 23 height 23
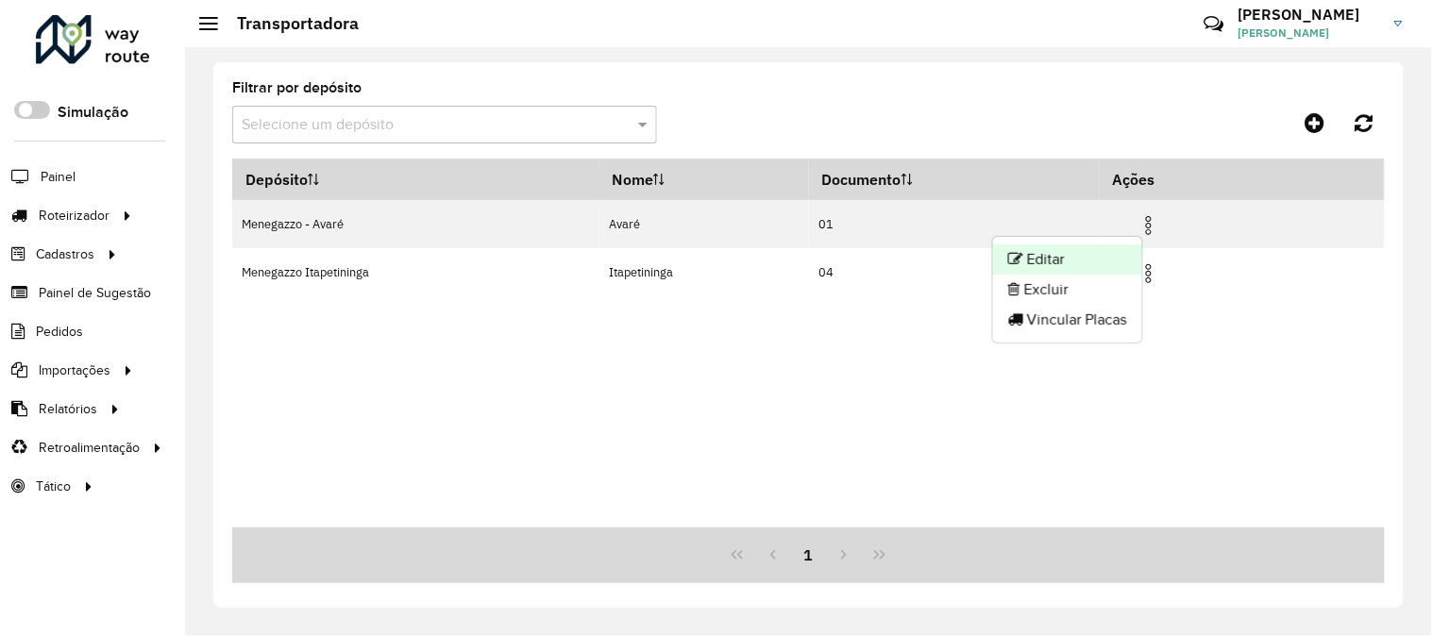
click at [1088, 257] on li "Editar" at bounding box center [1067, 259] width 149 height 30
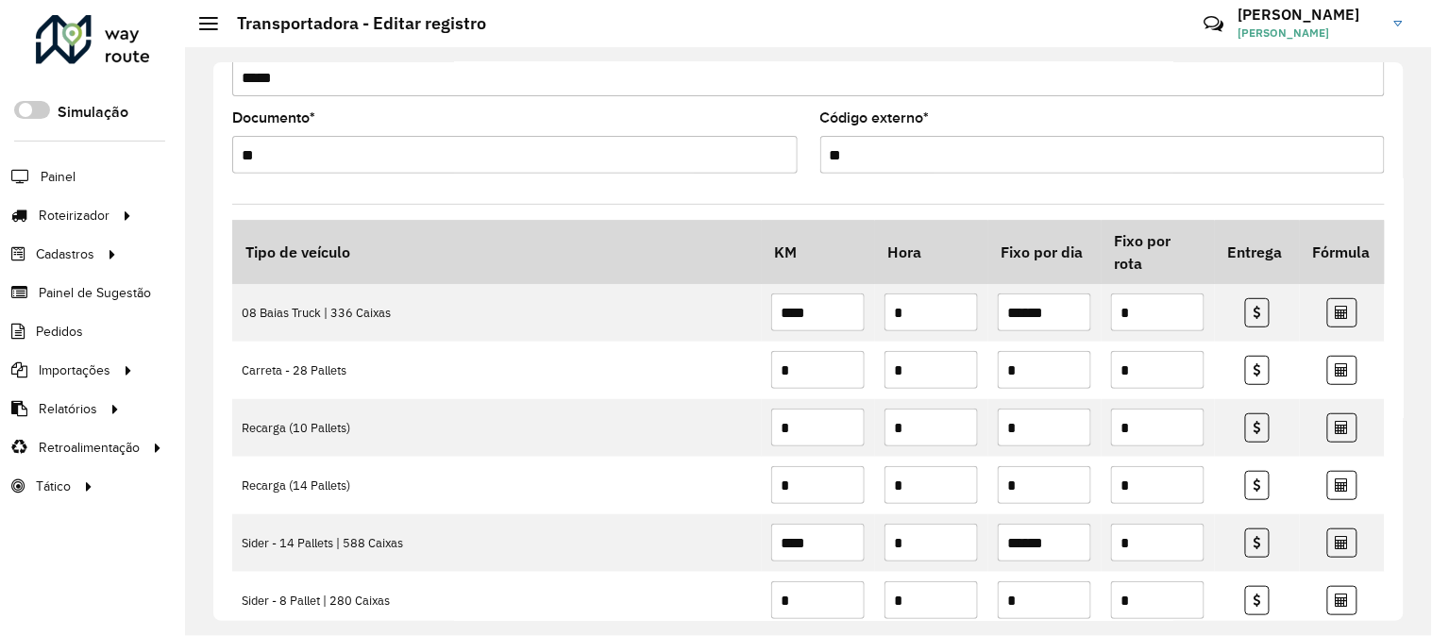
scroll to position [118, 0]
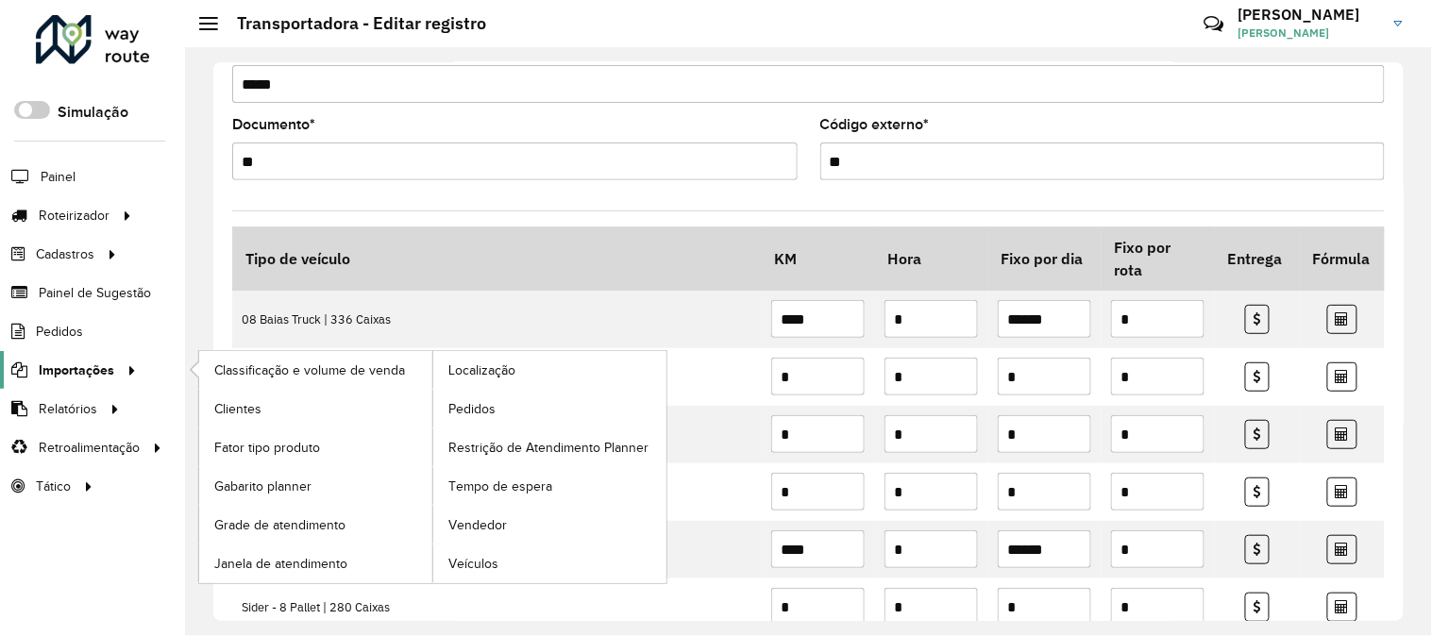
click at [94, 369] on span "Importações" at bounding box center [77, 371] width 76 height 20
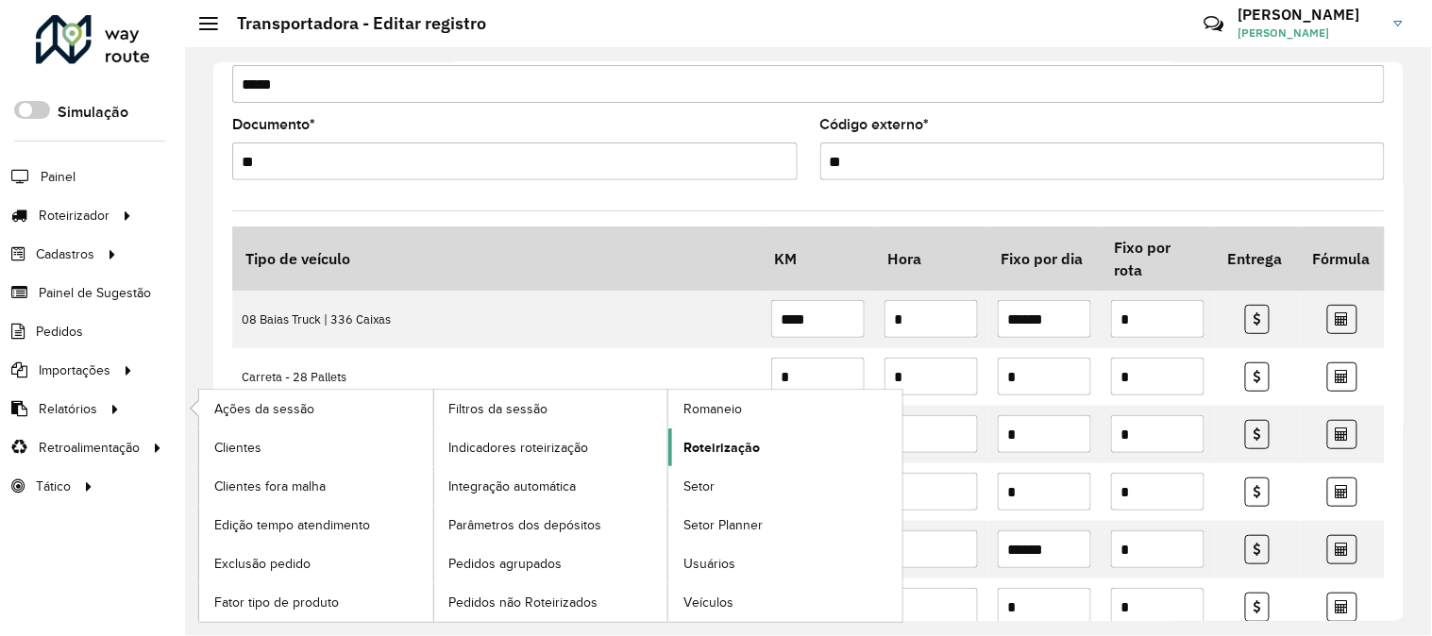
click at [715, 450] on span "Roteirização" at bounding box center [721, 448] width 76 height 20
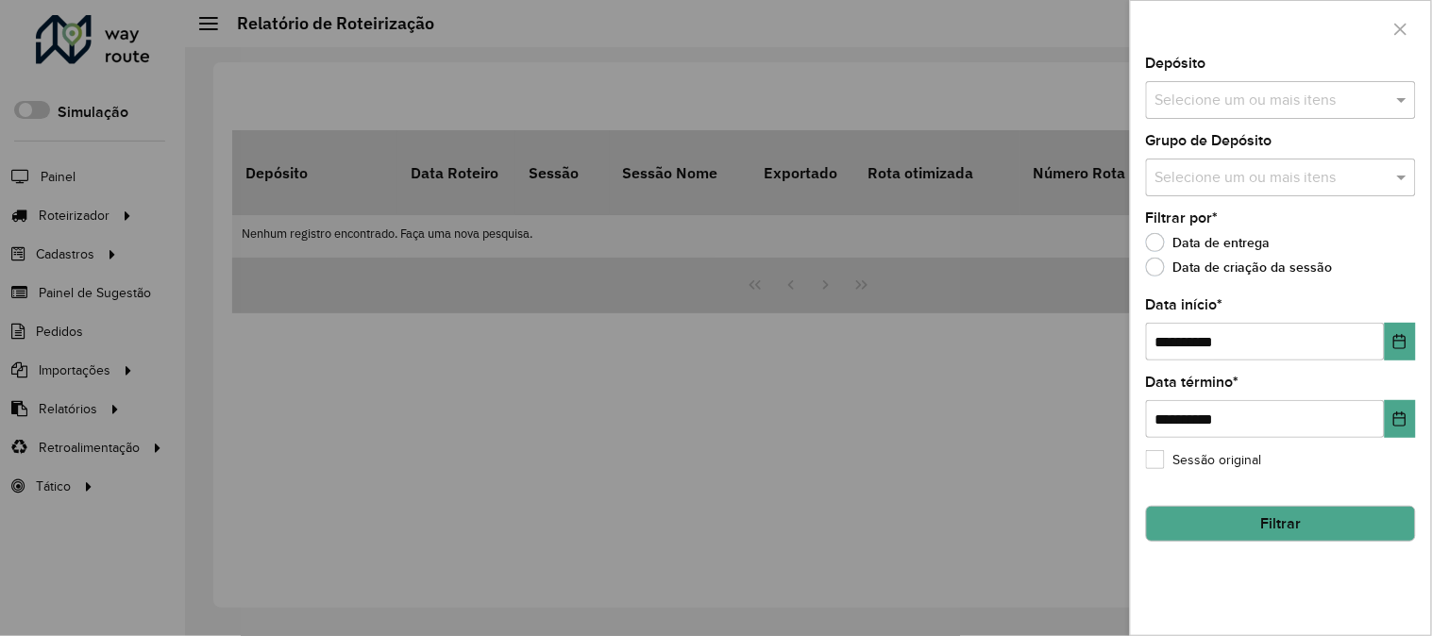
click at [1300, 92] on input "text" at bounding box center [1271, 101] width 242 height 23
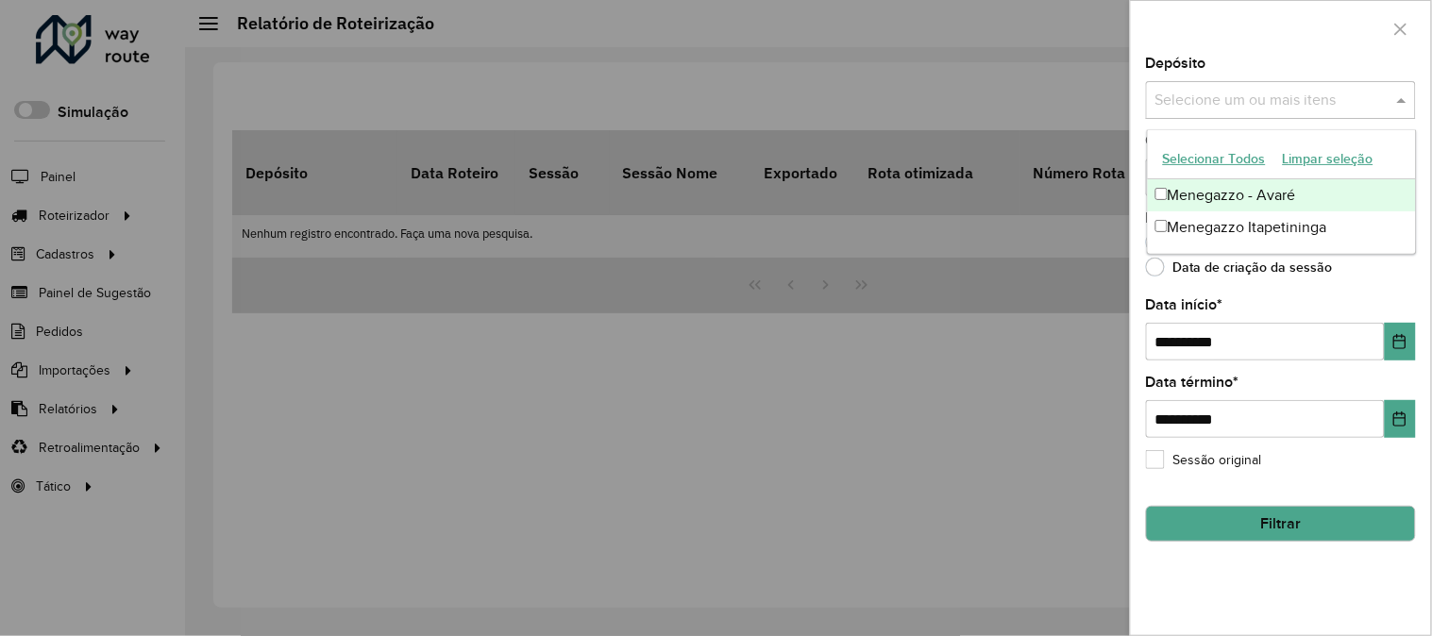
click at [1291, 190] on div "Menegazzo - Avaré" at bounding box center [1282, 195] width 268 height 32
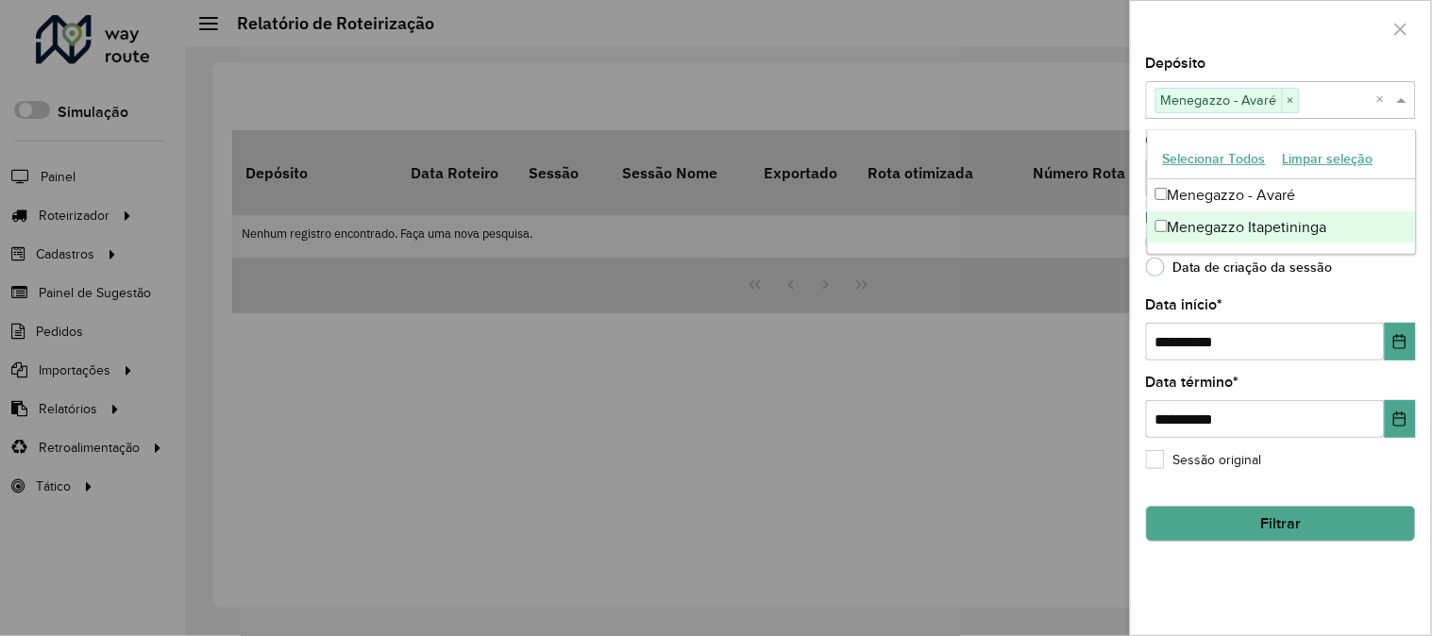
click at [1351, 531] on button "Filtrar" at bounding box center [1281, 524] width 270 height 36
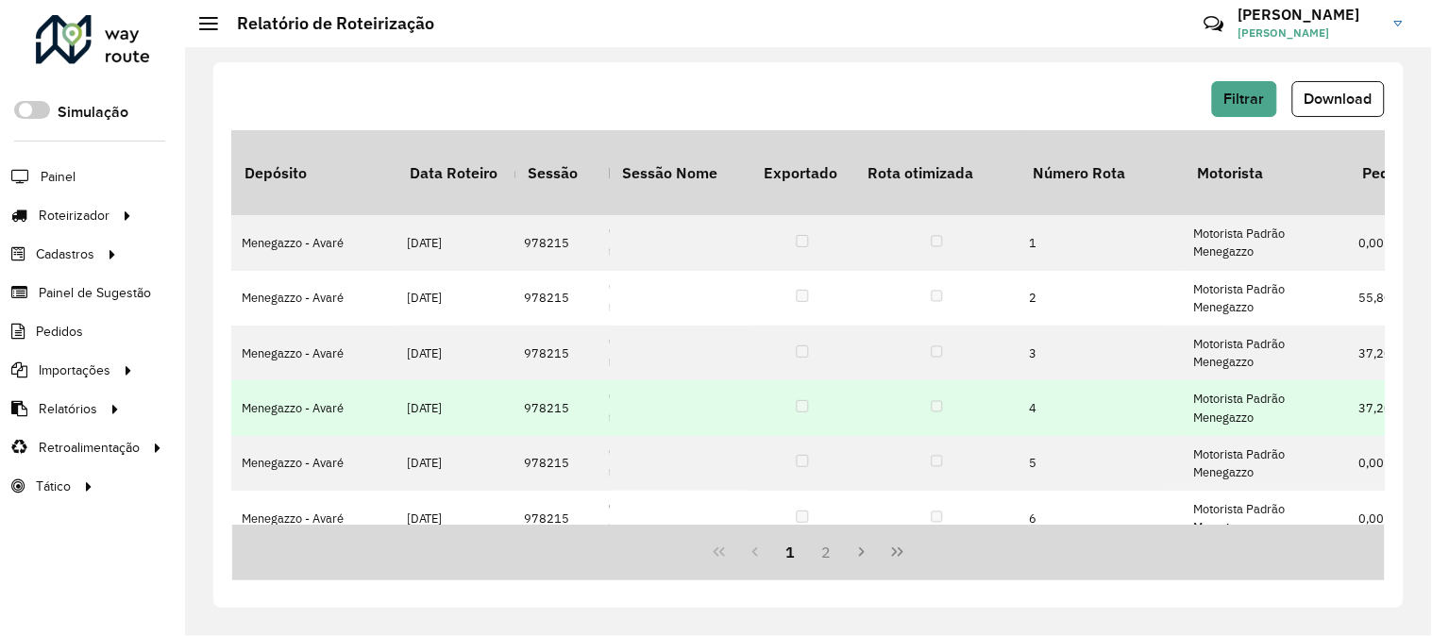
scroll to position [0, 741]
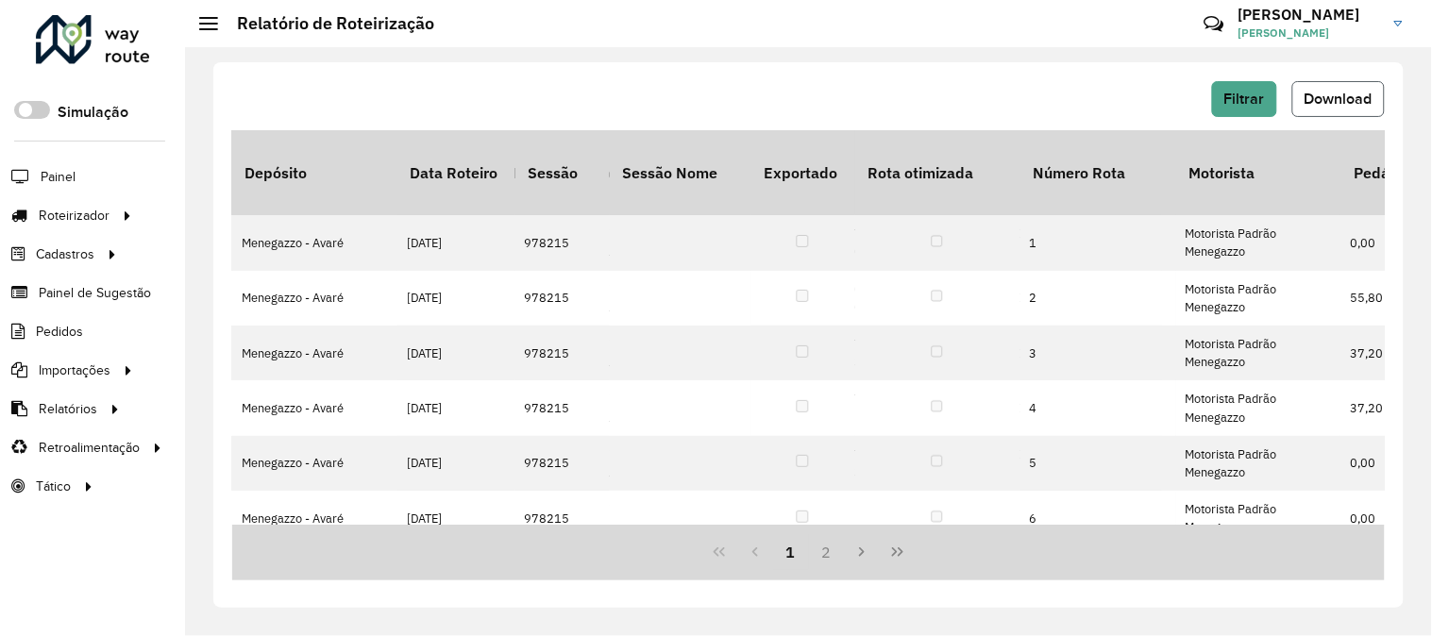
click at [1341, 91] on span "Download" at bounding box center [1338, 99] width 68 height 16
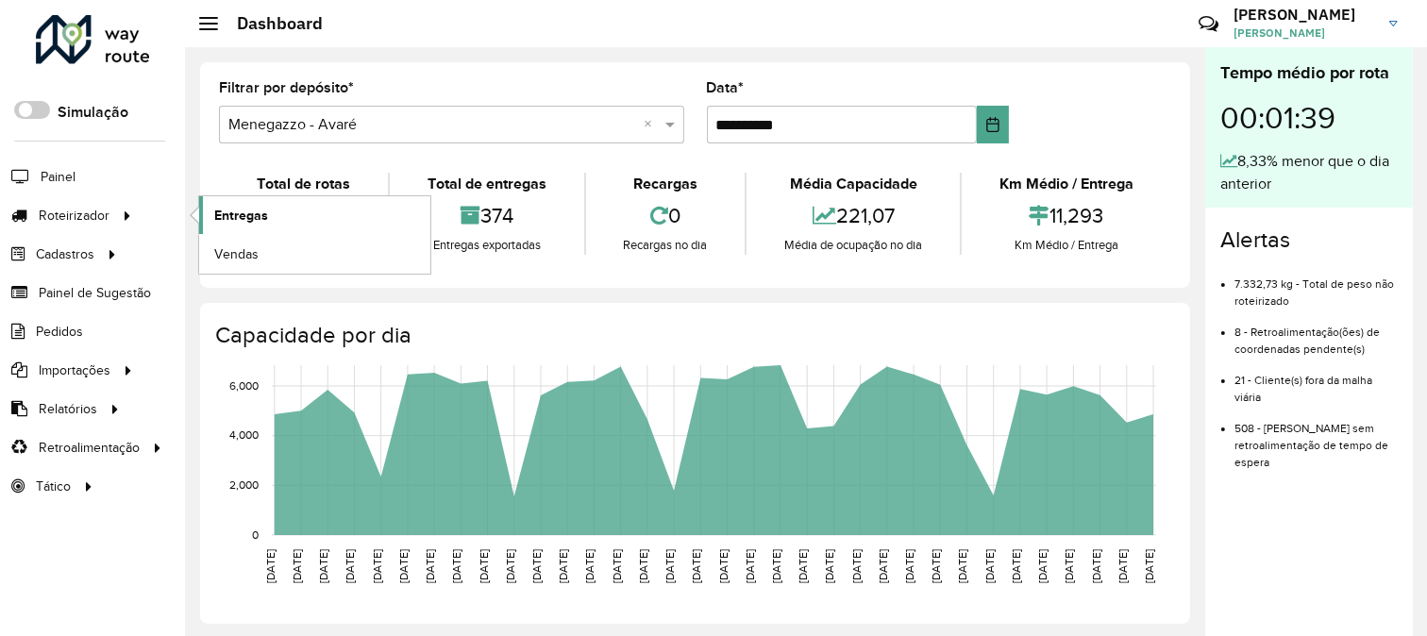
click at [249, 214] on span "Entregas" at bounding box center [241, 216] width 54 height 20
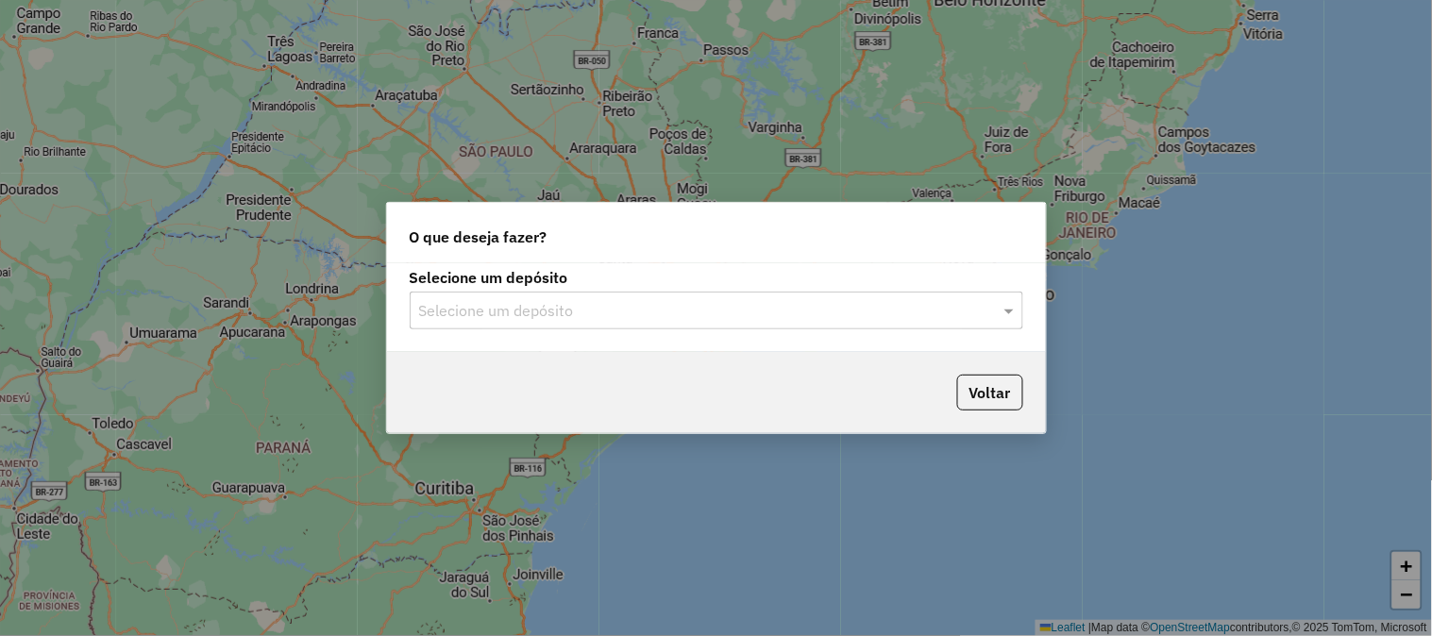
click at [646, 309] on input "text" at bounding box center [697, 311] width 557 height 23
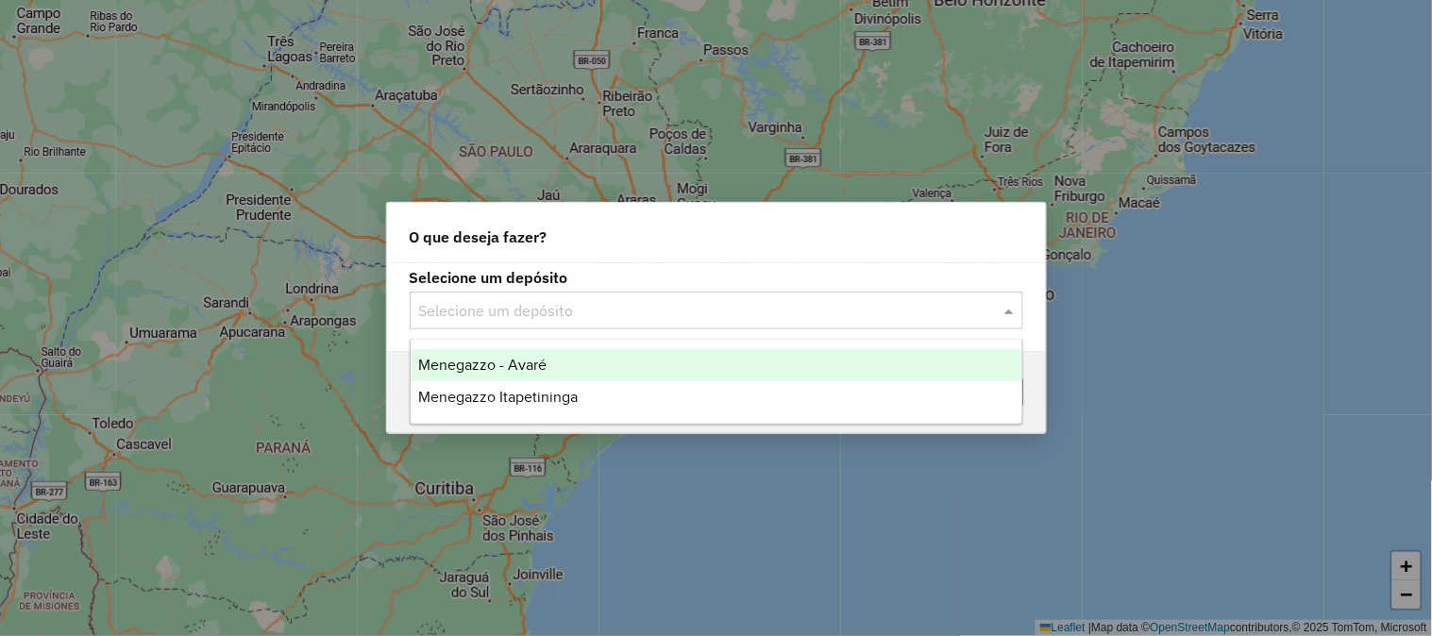
click at [614, 357] on div "Menegazzo - Avaré" at bounding box center [717, 365] width 612 height 32
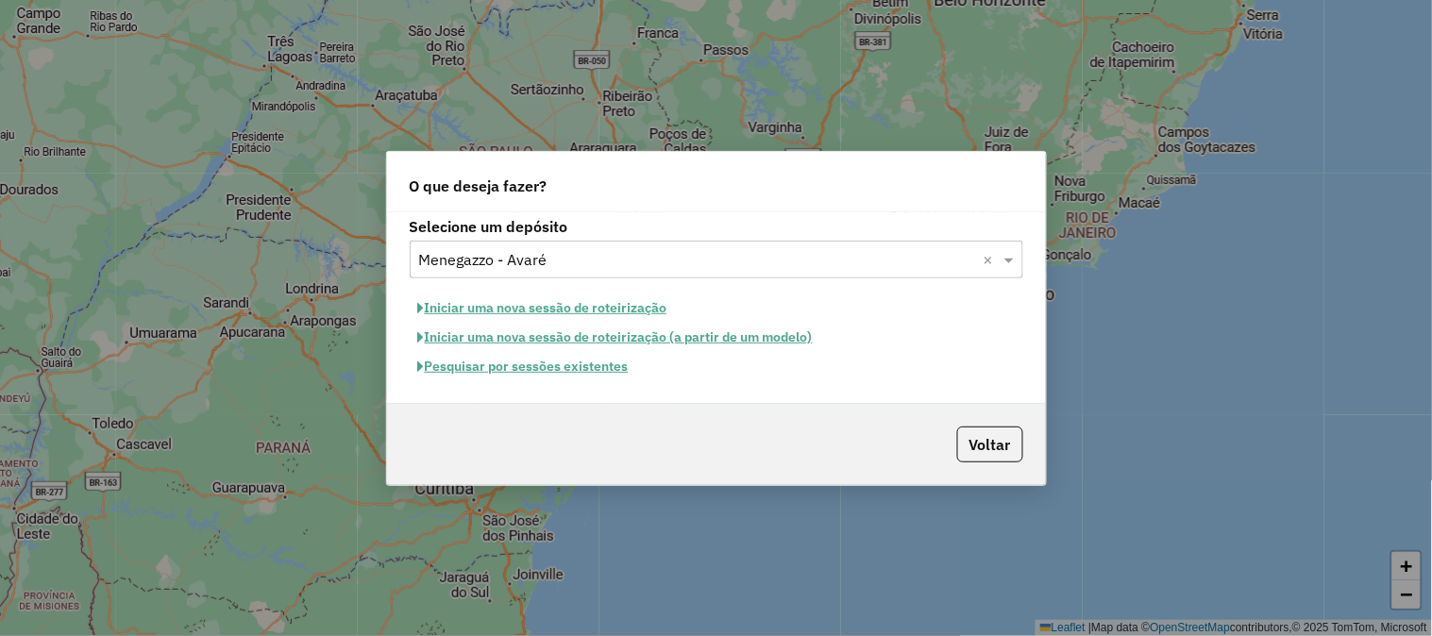
click at [604, 369] on button "Pesquisar por sessões existentes" at bounding box center [523, 366] width 227 height 29
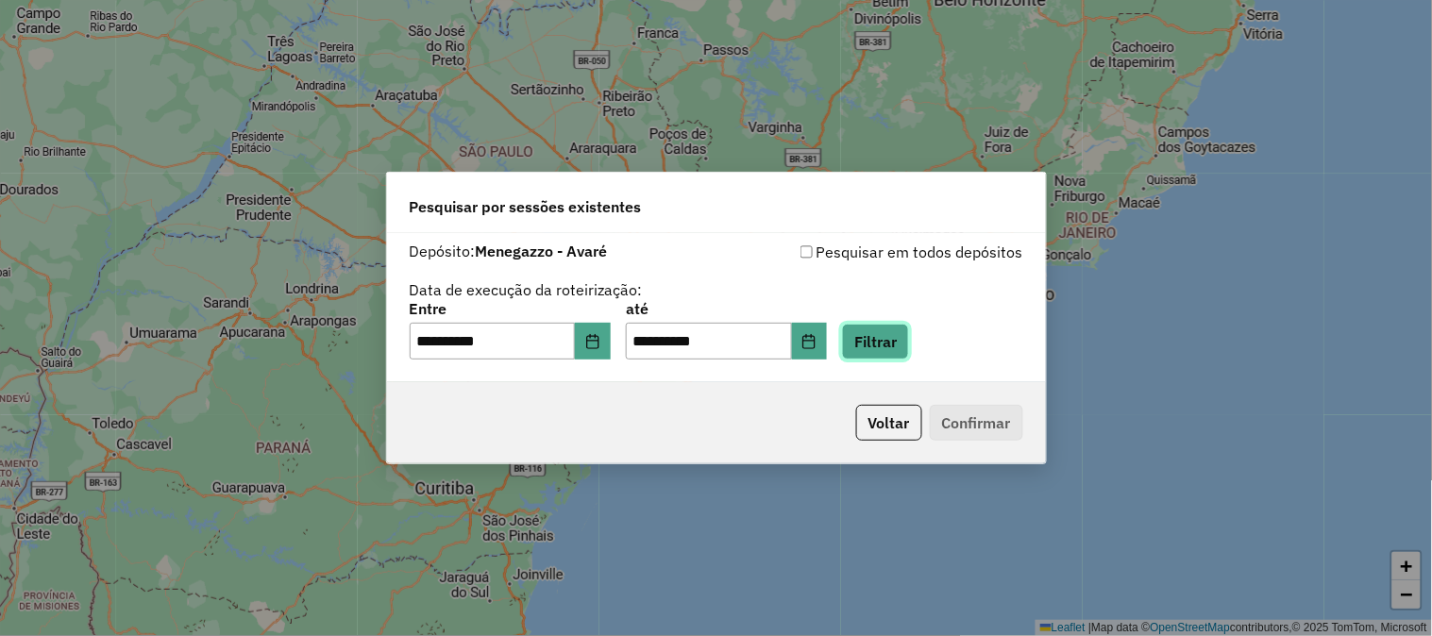
click at [897, 335] on button "Filtrar" at bounding box center [875, 342] width 67 height 36
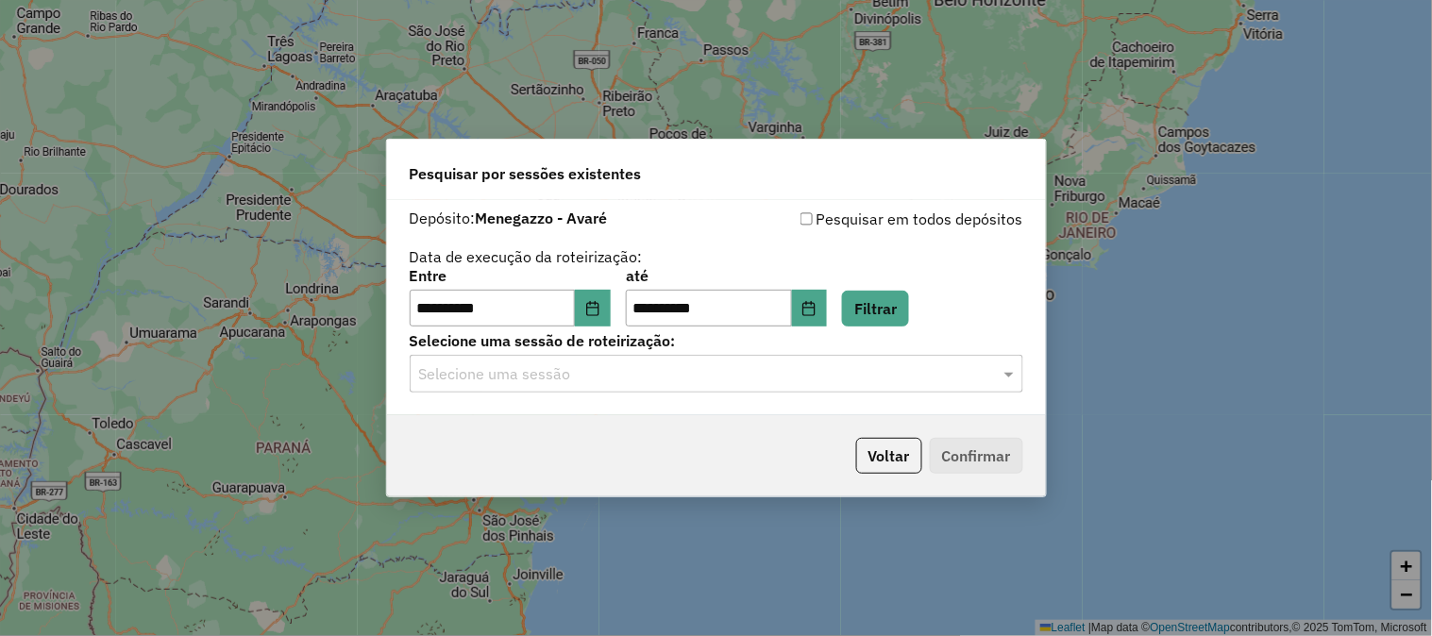
click at [740, 371] on input "text" at bounding box center [697, 374] width 557 height 23
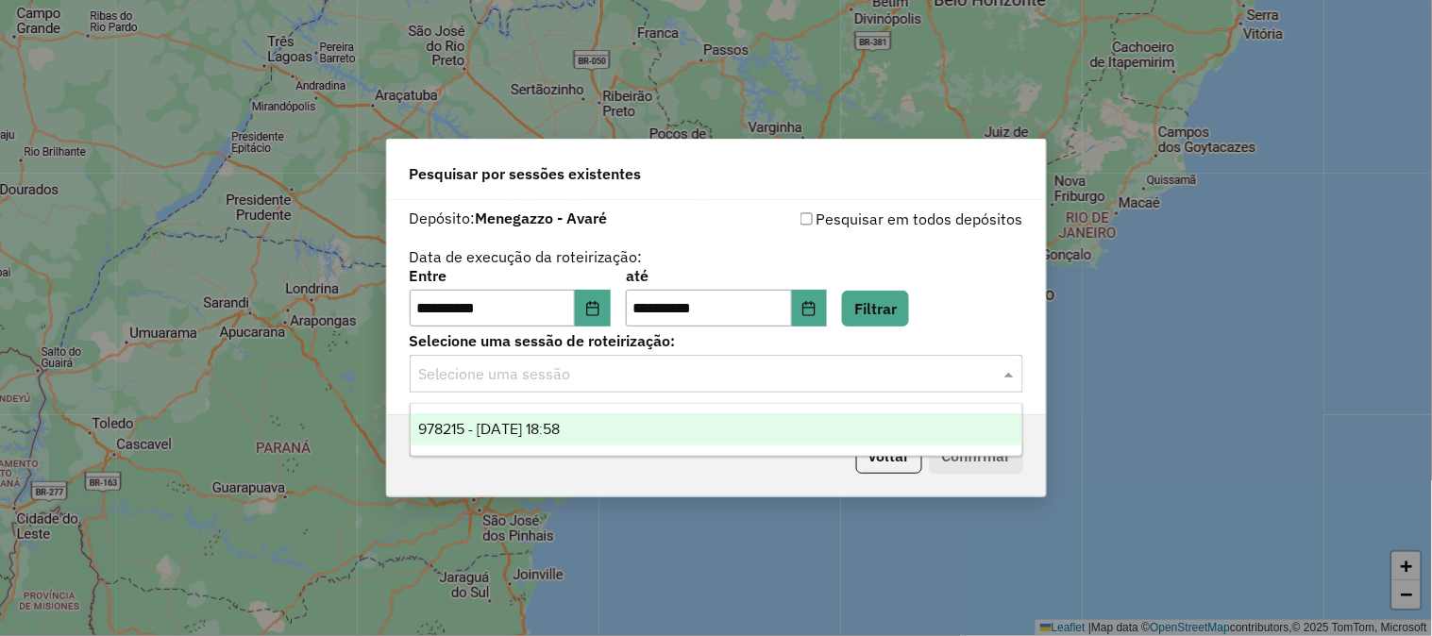
click at [680, 421] on div "978215 - [DATE] 18:58" at bounding box center [717, 429] width 612 height 32
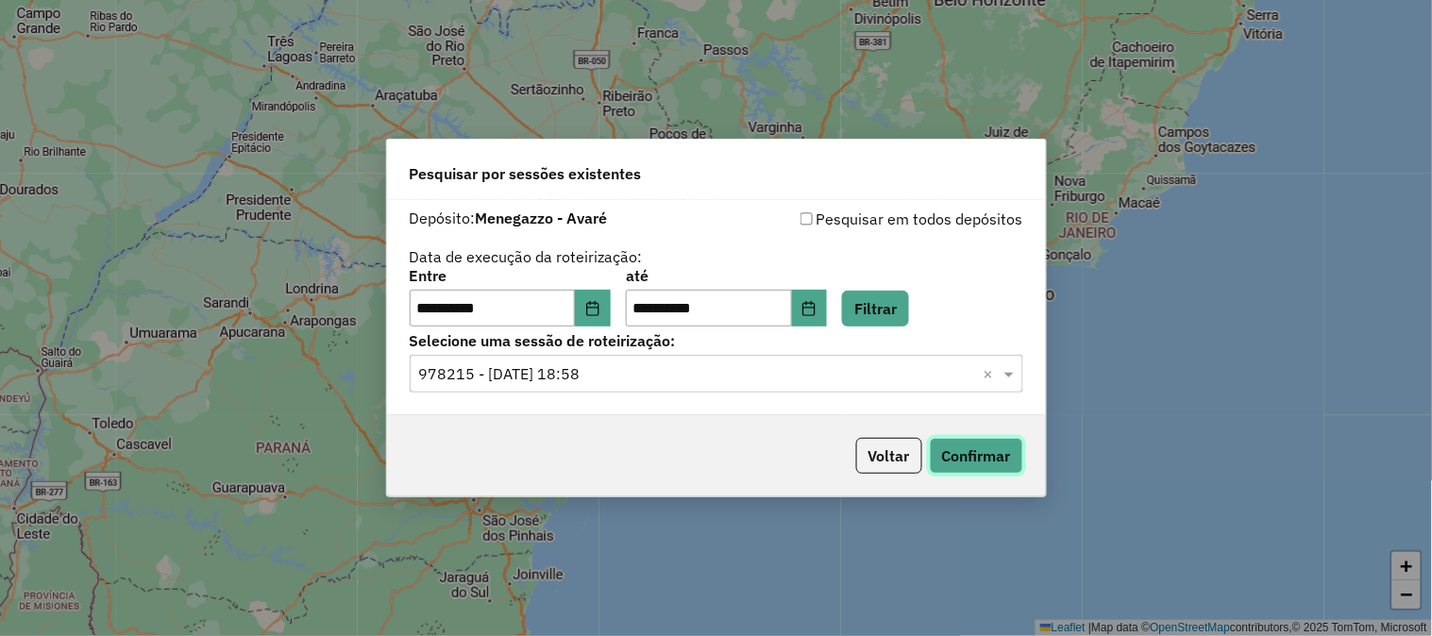
click at [953, 446] on button "Confirmar" at bounding box center [976, 456] width 93 height 36
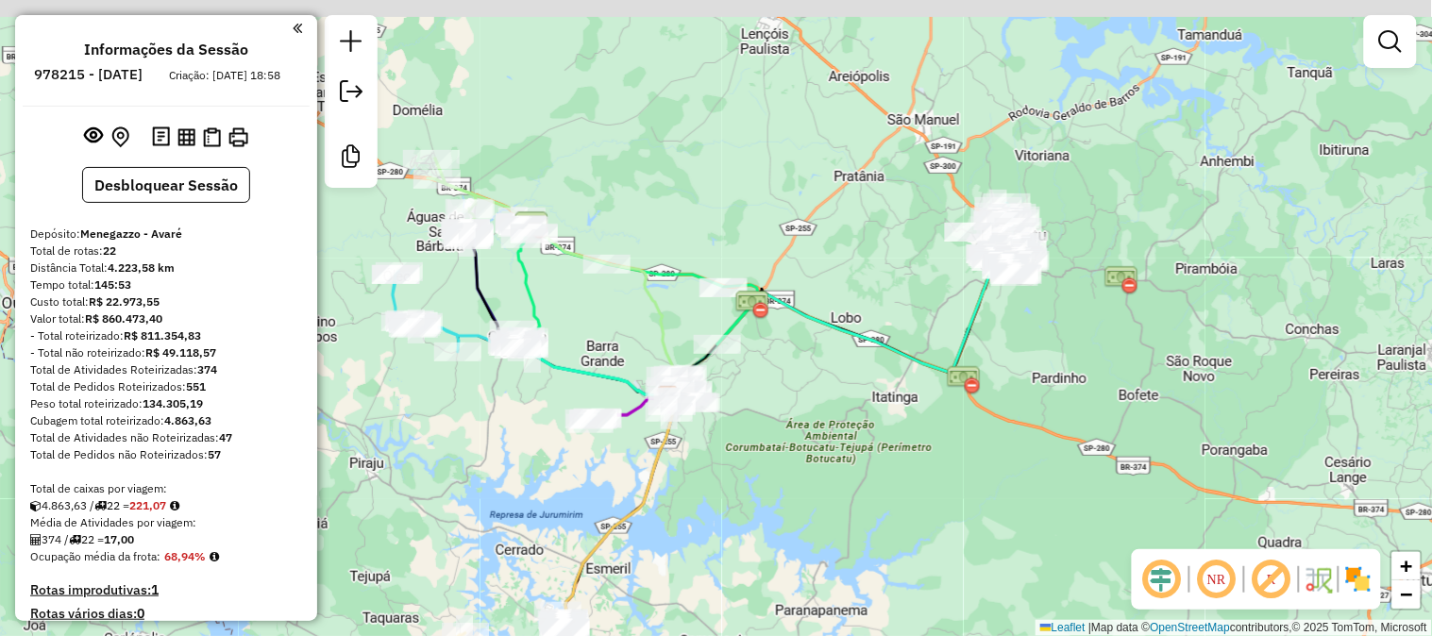
drag, startPoint x: 841, startPoint y: 459, endPoint x: 948, endPoint y: 355, distance: 149.5
click at [828, 472] on div "Janela de atendimento Grade de atendimento Capacidade Transportadoras Veículos …" at bounding box center [716, 318] width 1432 height 636
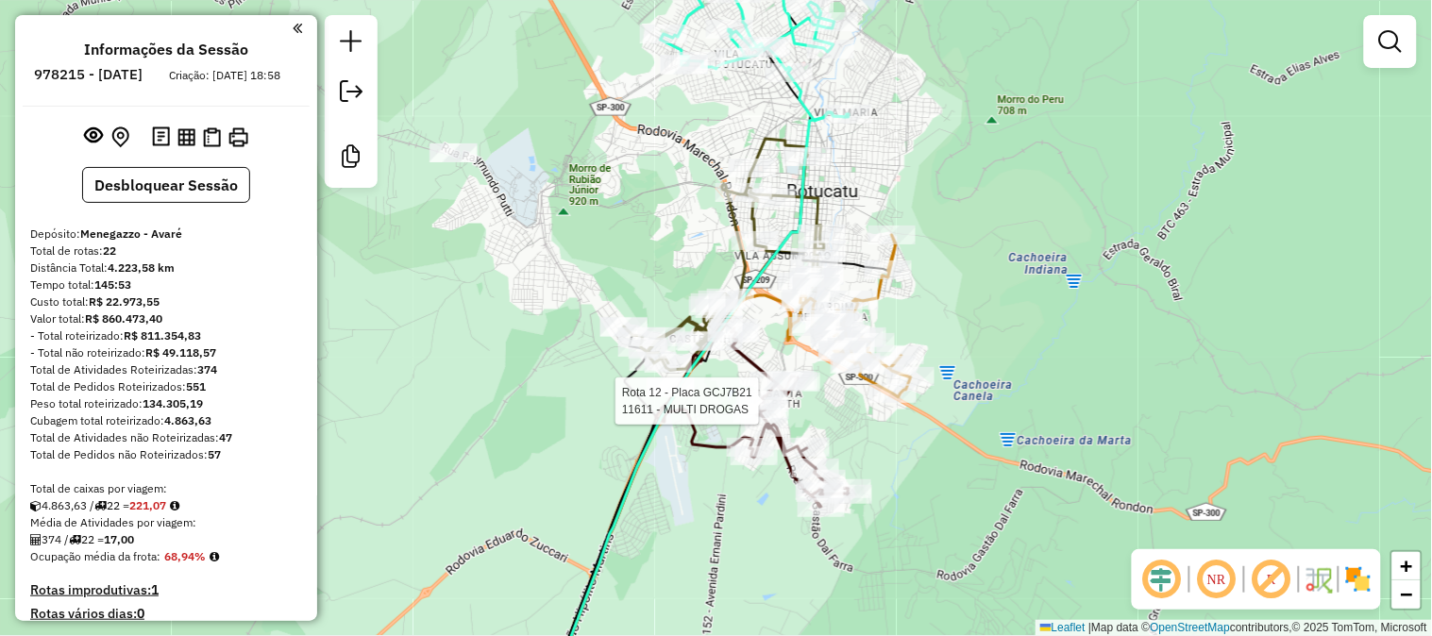
select select "**********"
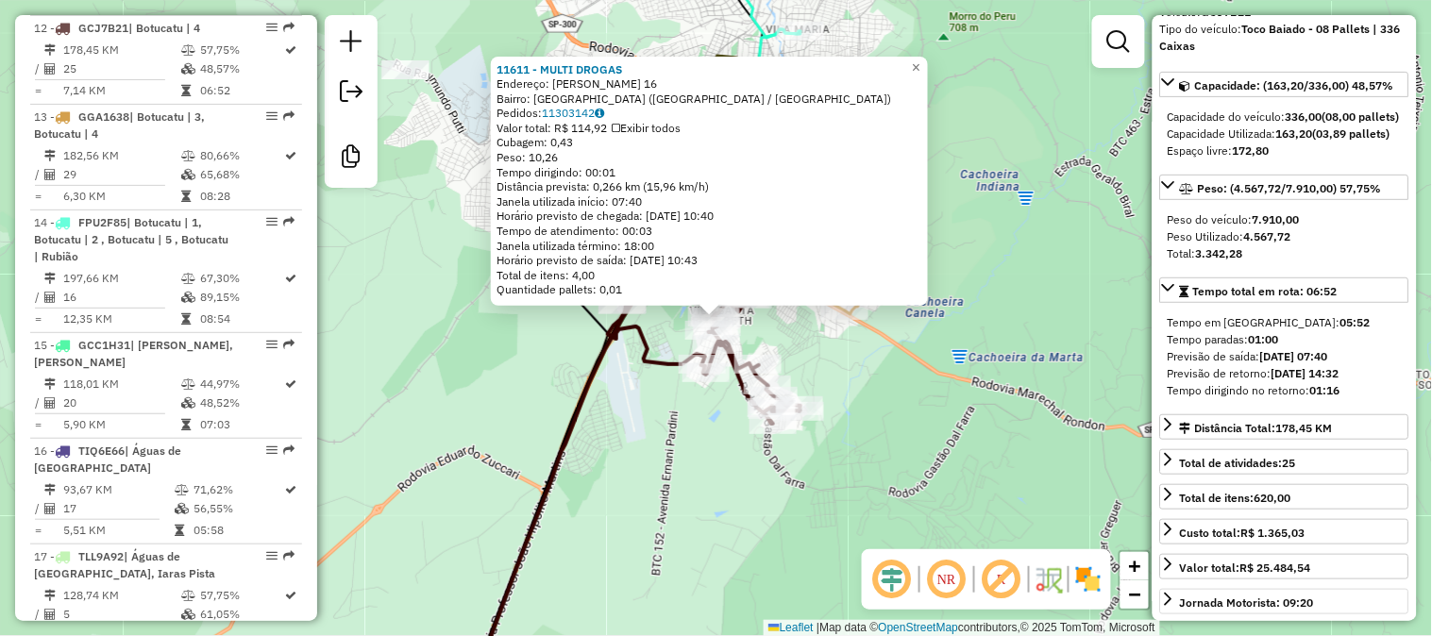
scroll to position [279, 0]
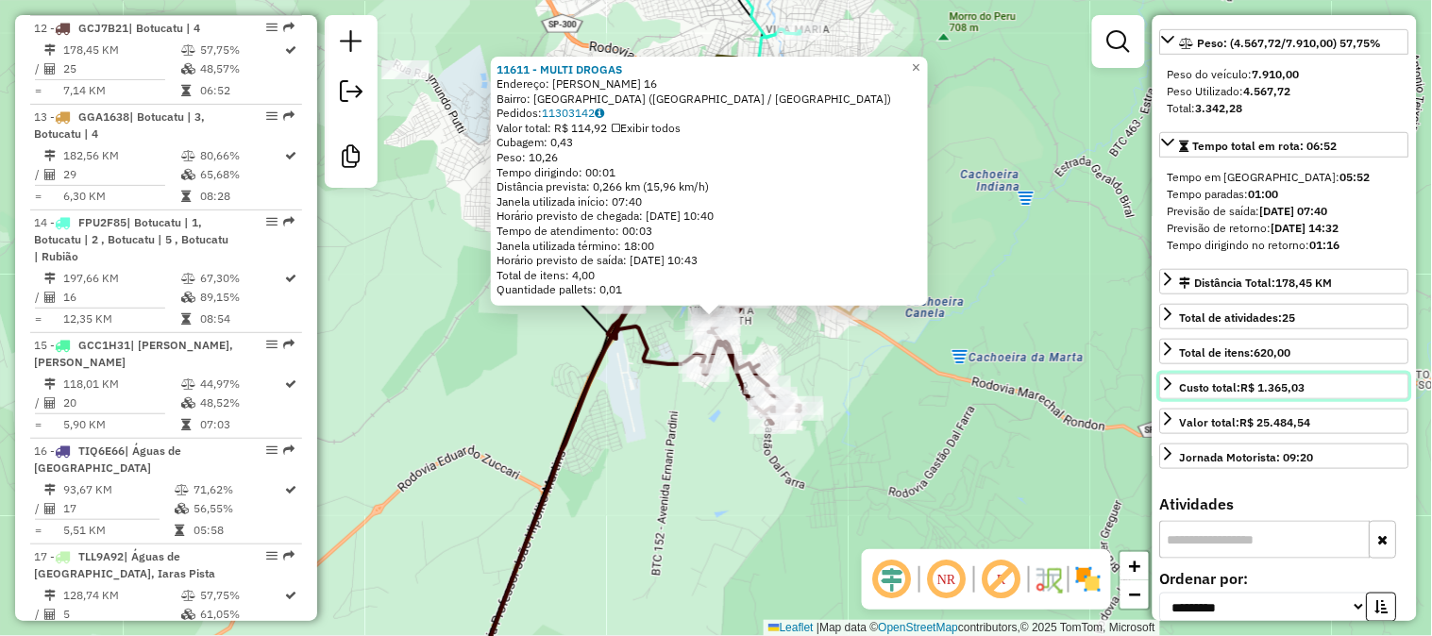
click at [1166, 392] on icon at bounding box center [1168, 384] width 15 height 15
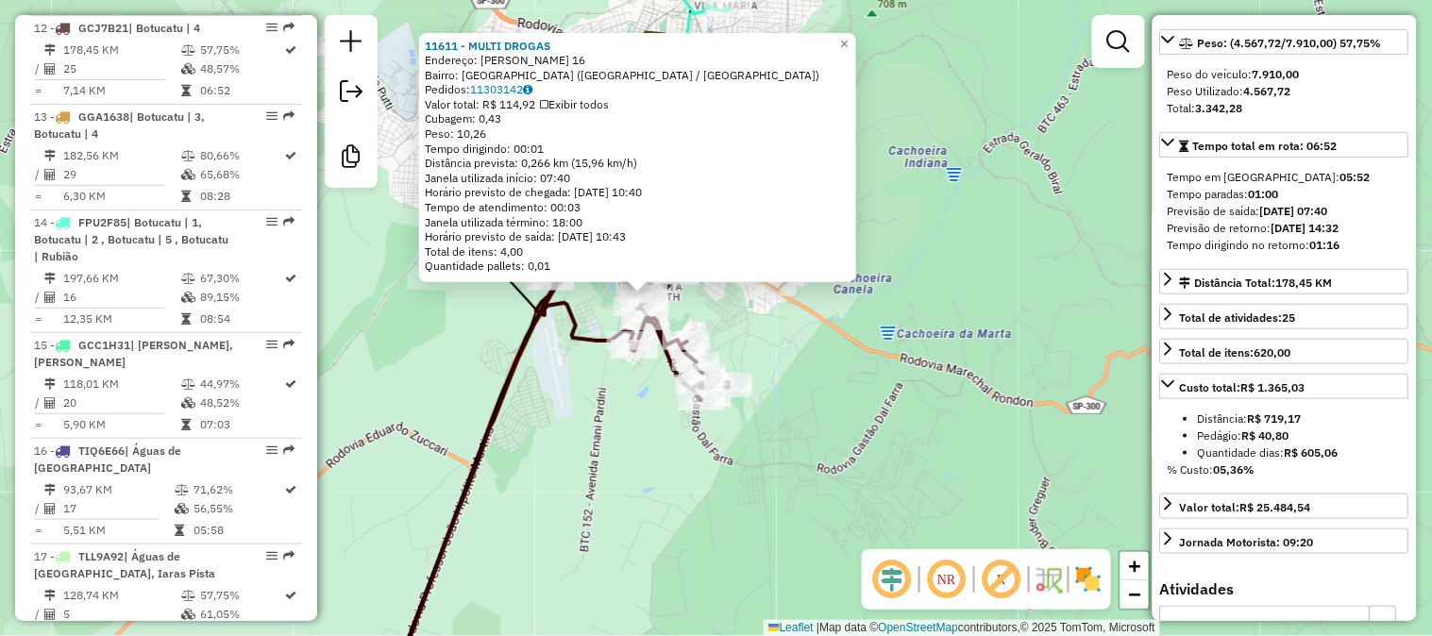
drag, startPoint x: 989, startPoint y: 449, endPoint x: 922, endPoint y: 428, distance: 70.4
click at [922, 428] on div "11611 - MULTI DROGAS Endereço: [PERSON_NAME] 16 Bairro: [GEOGRAPHIC_DATA] ([GEO…" at bounding box center [716, 318] width 1432 height 636
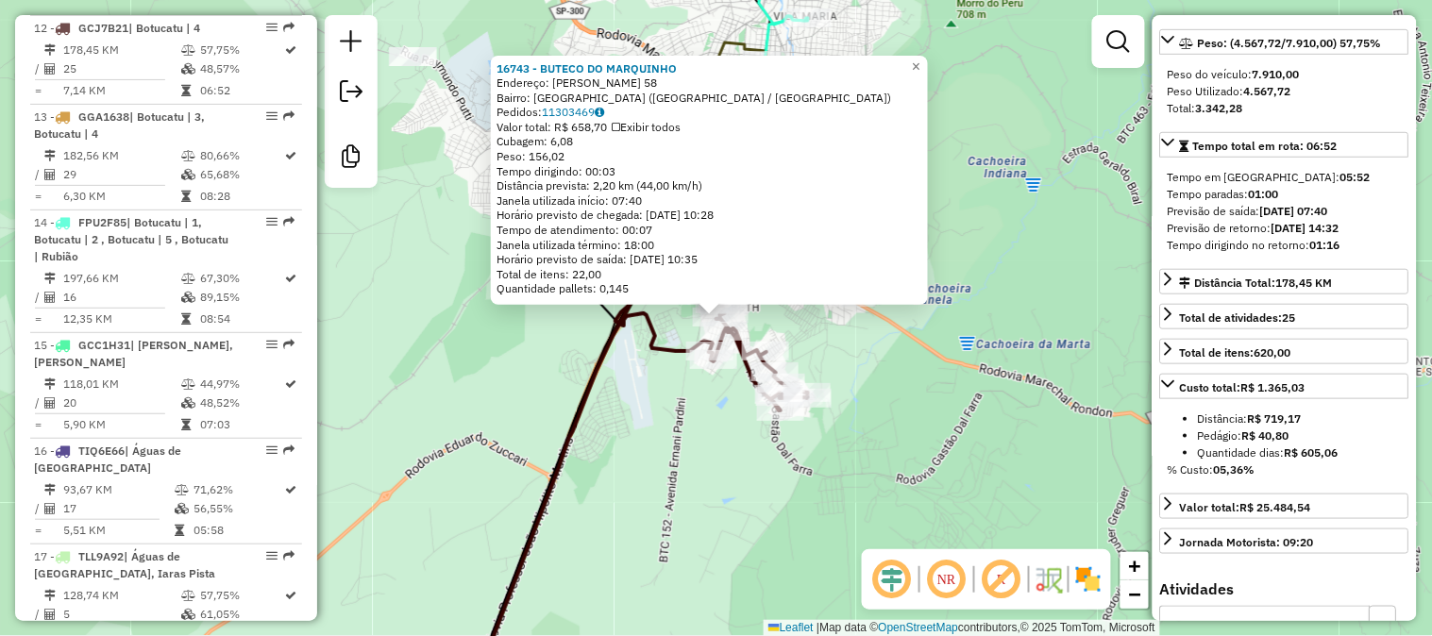
drag, startPoint x: 972, startPoint y: 384, endPoint x: 928, endPoint y: 368, distance: 47.2
click at [930, 371] on div "16743 - BUTECO DO MARQUINHO Endereço: [PERSON_NAME] 58 Bairro: [GEOGRAPHIC_DATA…" at bounding box center [716, 318] width 1432 height 636
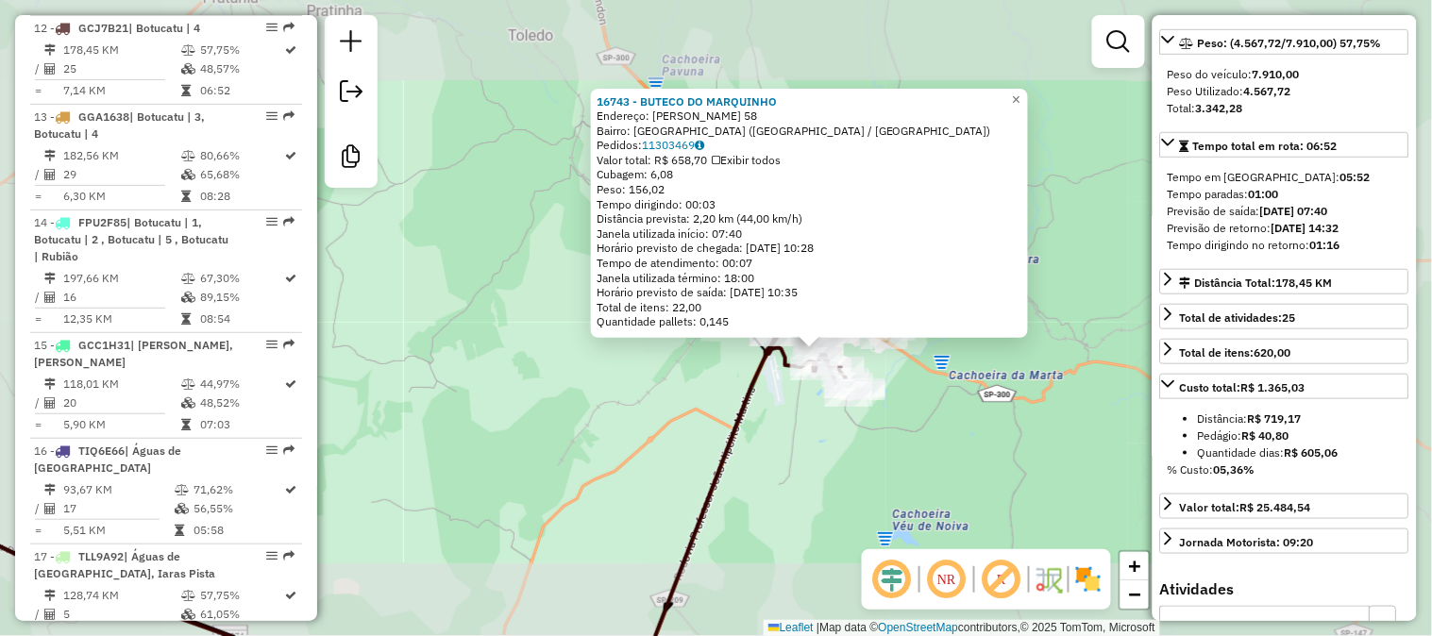
click at [977, 415] on div "16743 - BUTECO DO MARQUINHO Endereço: [PERSON_NAME] 58 Bairro: [GEOGRAPHIC_DATA…" at bounding box center [716, 318] width 1432 height 636
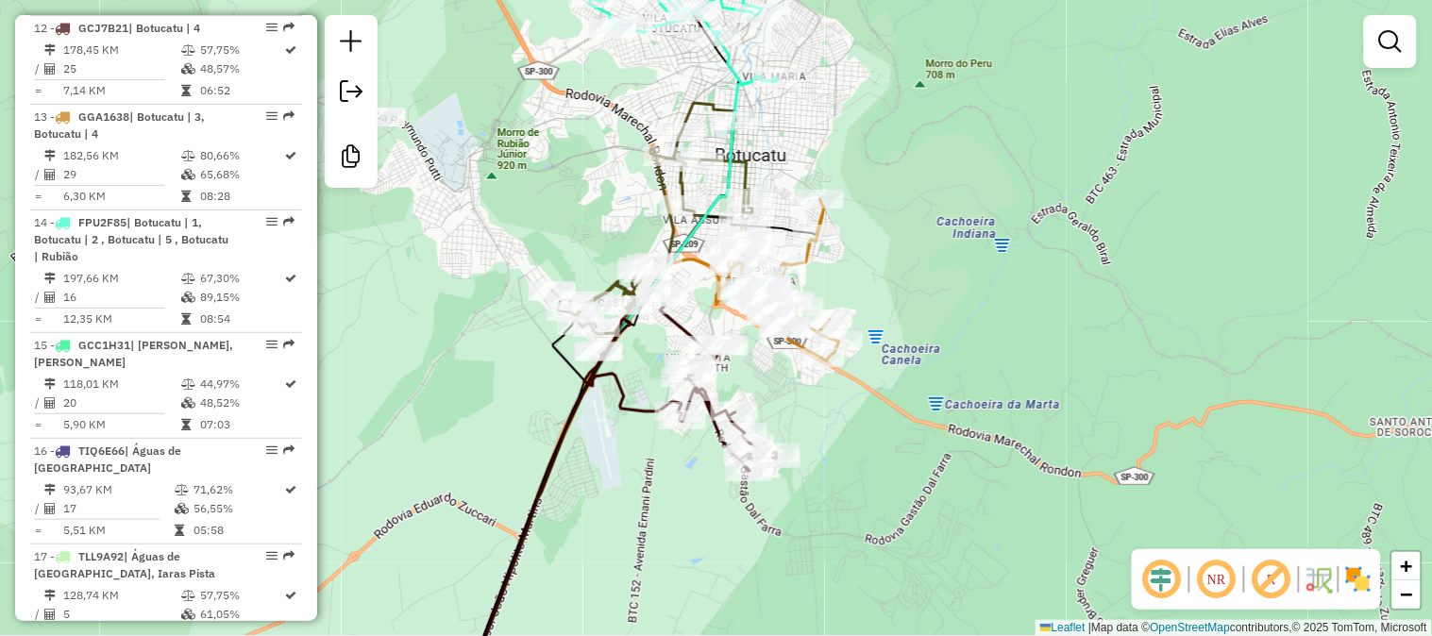
drag, startPoint x: 1061, startPoint y: 385, endPoint x: 920, endPoint y: 418, distance: 144.4
click at [920, 418] on div "Janela de atendimento Grade de atendimento Capacidade Transportadoras Veículos …" at bounding box center [716, 318] width 1432 height 636
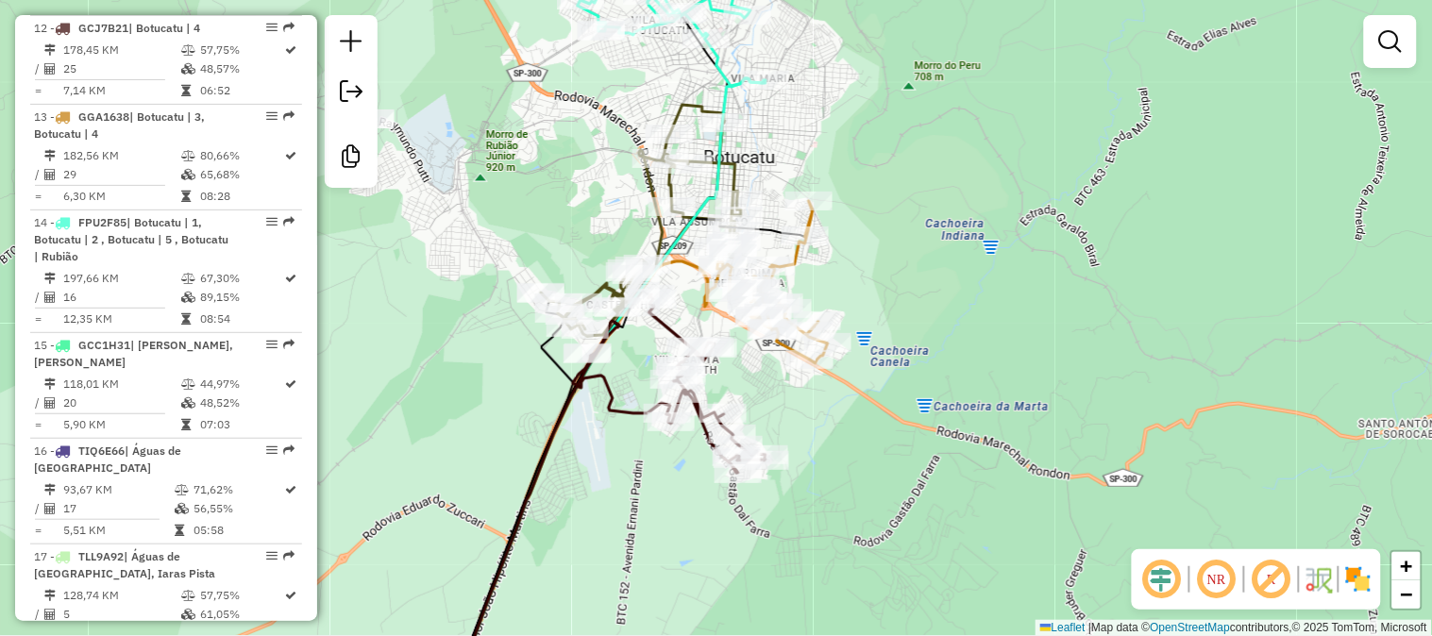
drag, startPoint x: 1015, startPoint y: 284, endPoint x: 864, endPoint y: 196, distance: 175.5
click at [870, 198] on div "Janela de atendimento Grade de atendimento Capacidade Transportadoras Veículos …" at bounding box center [716, 318] width 1432 height 636
